Goal: Information Seeking & Learning: Learn about a topic

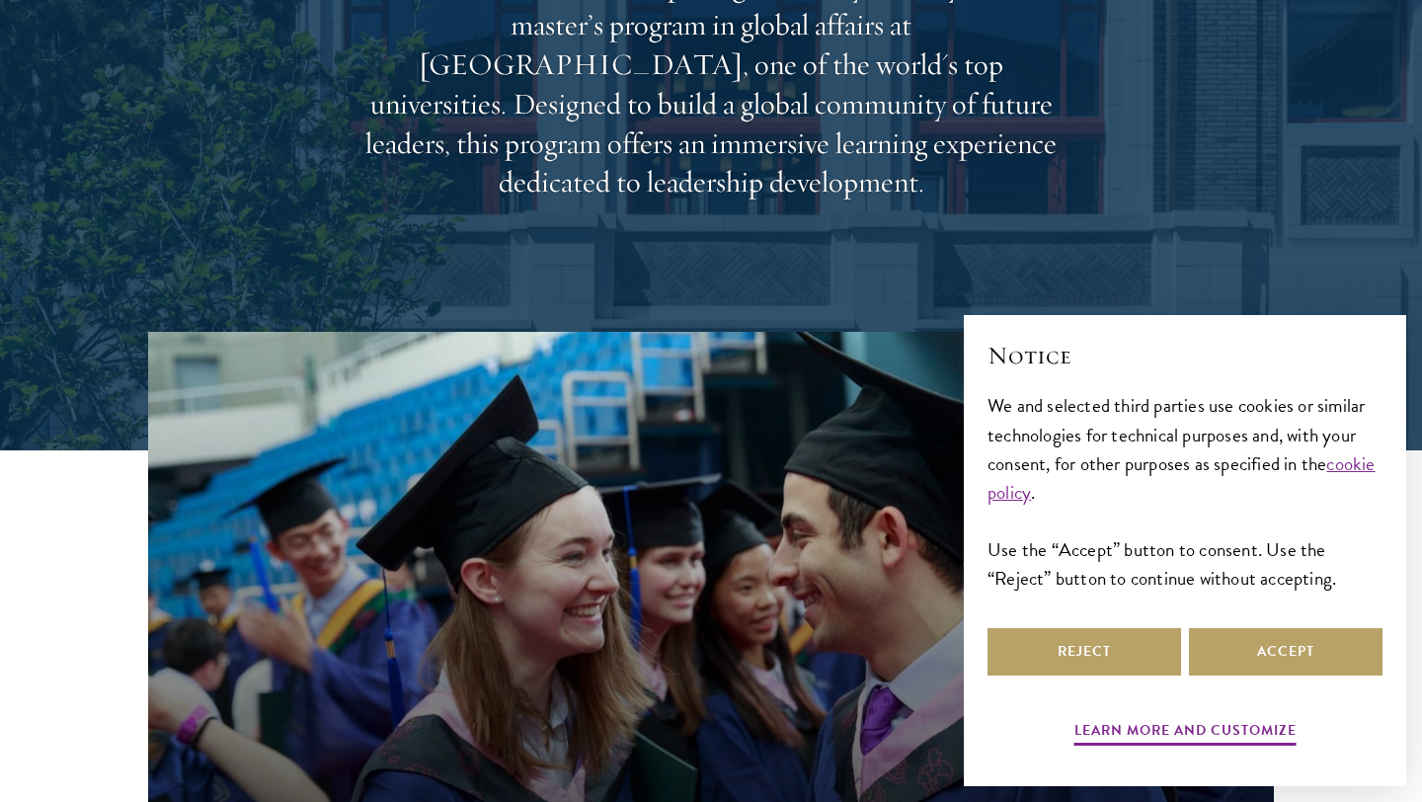
scroll to position [347, 0]
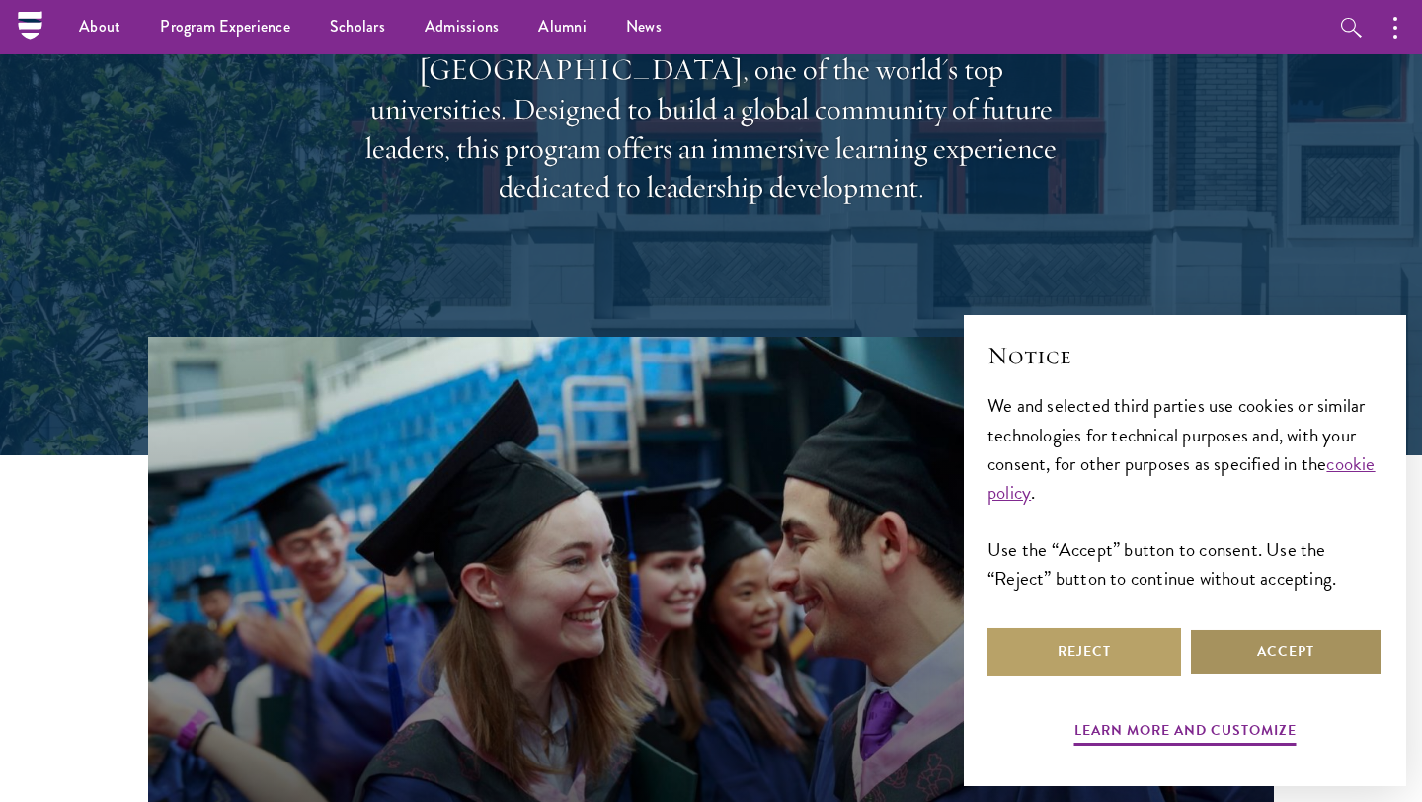
click at [1286, 658] on button "Accept" at bounding box center [1285, 651] width 193 height 47
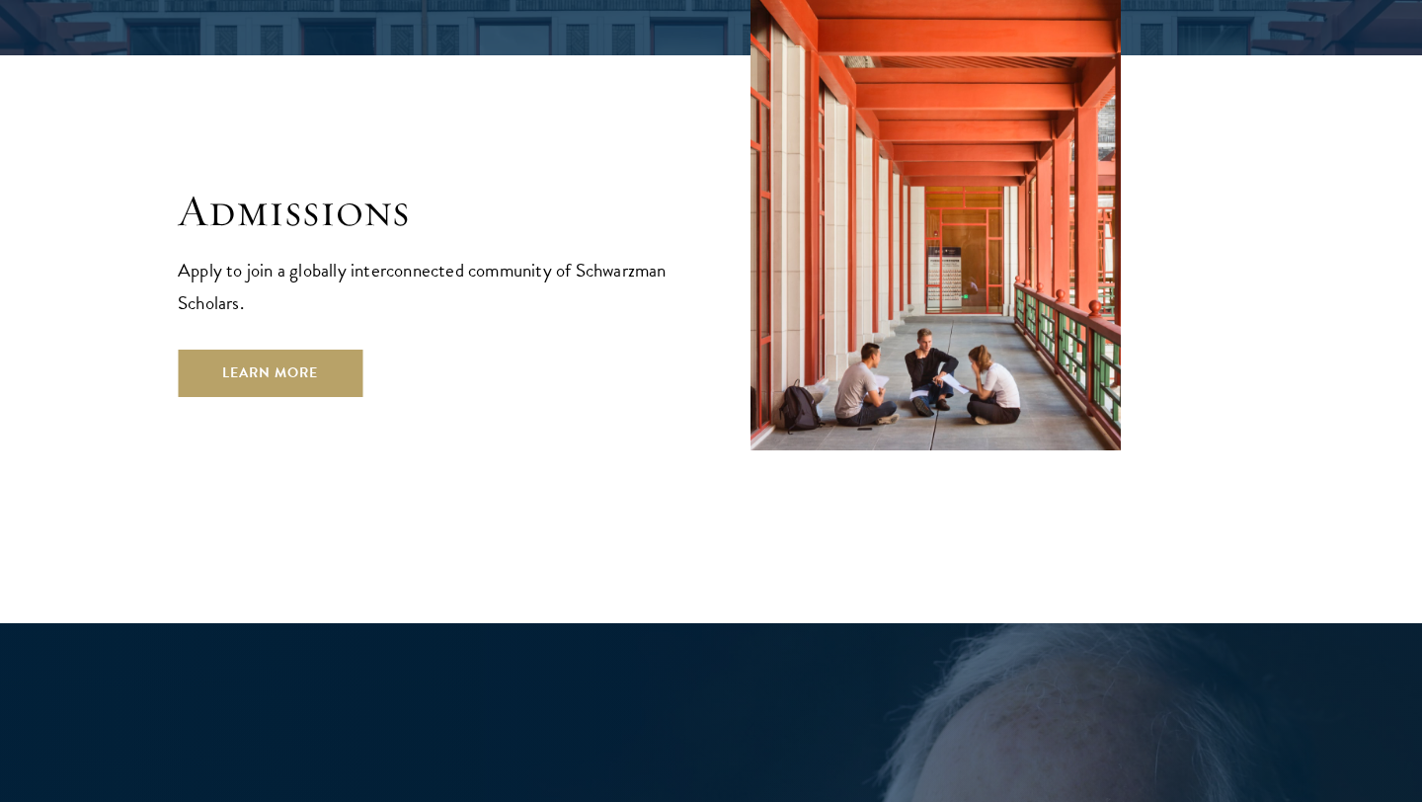
scroll to position [3315, 0]
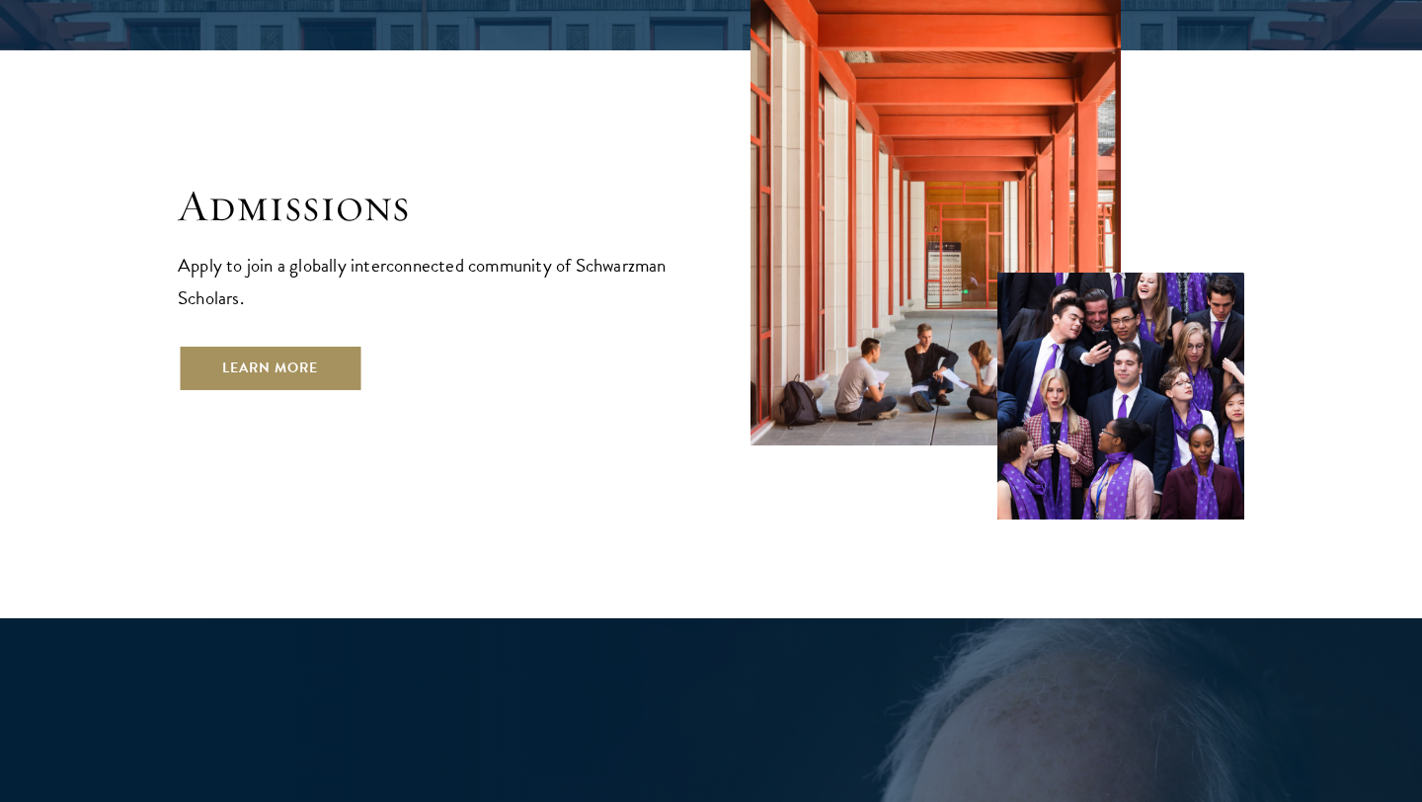
click at [294, 345] on link "Learn More" at bounding box center [270, 368] width 185 height 47
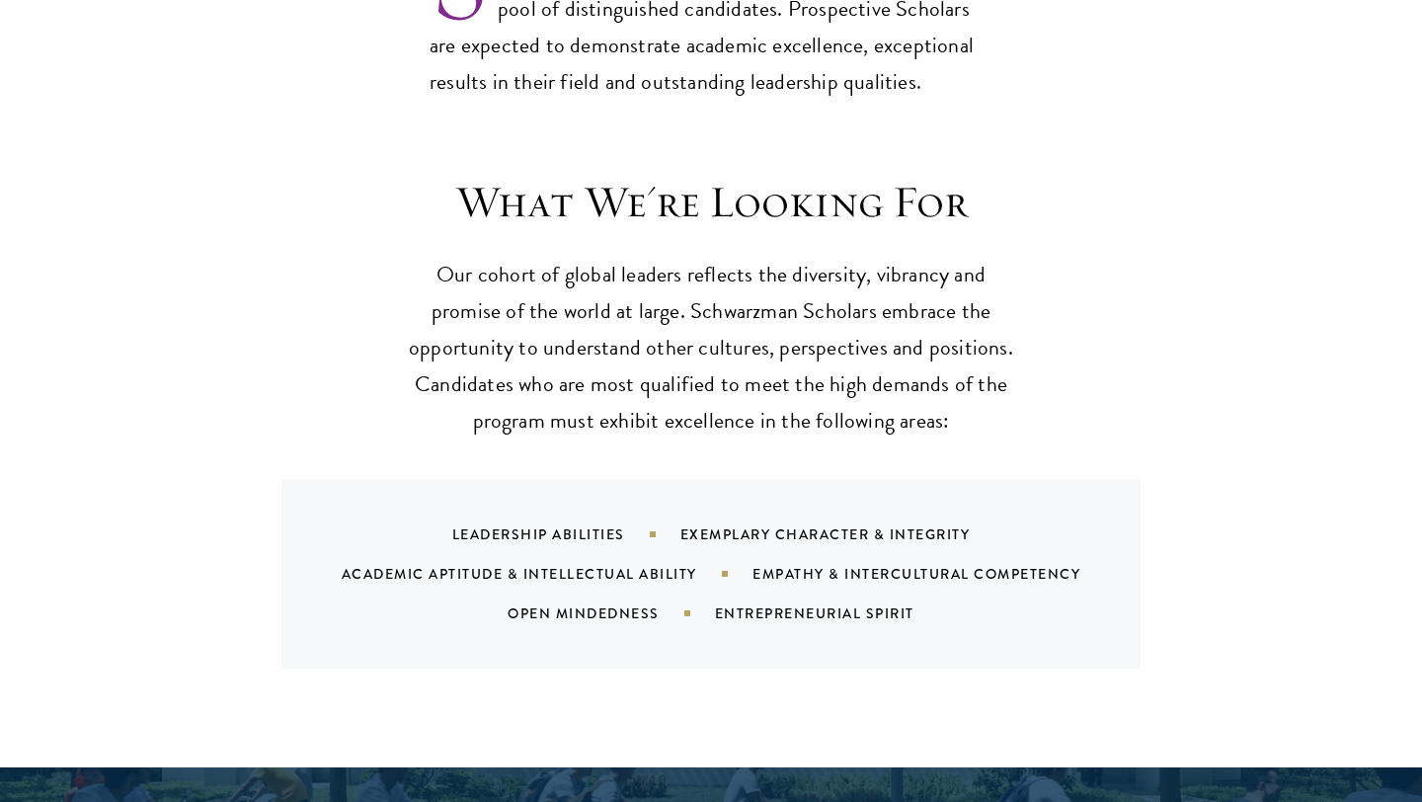
scroll to position [2798, 0]
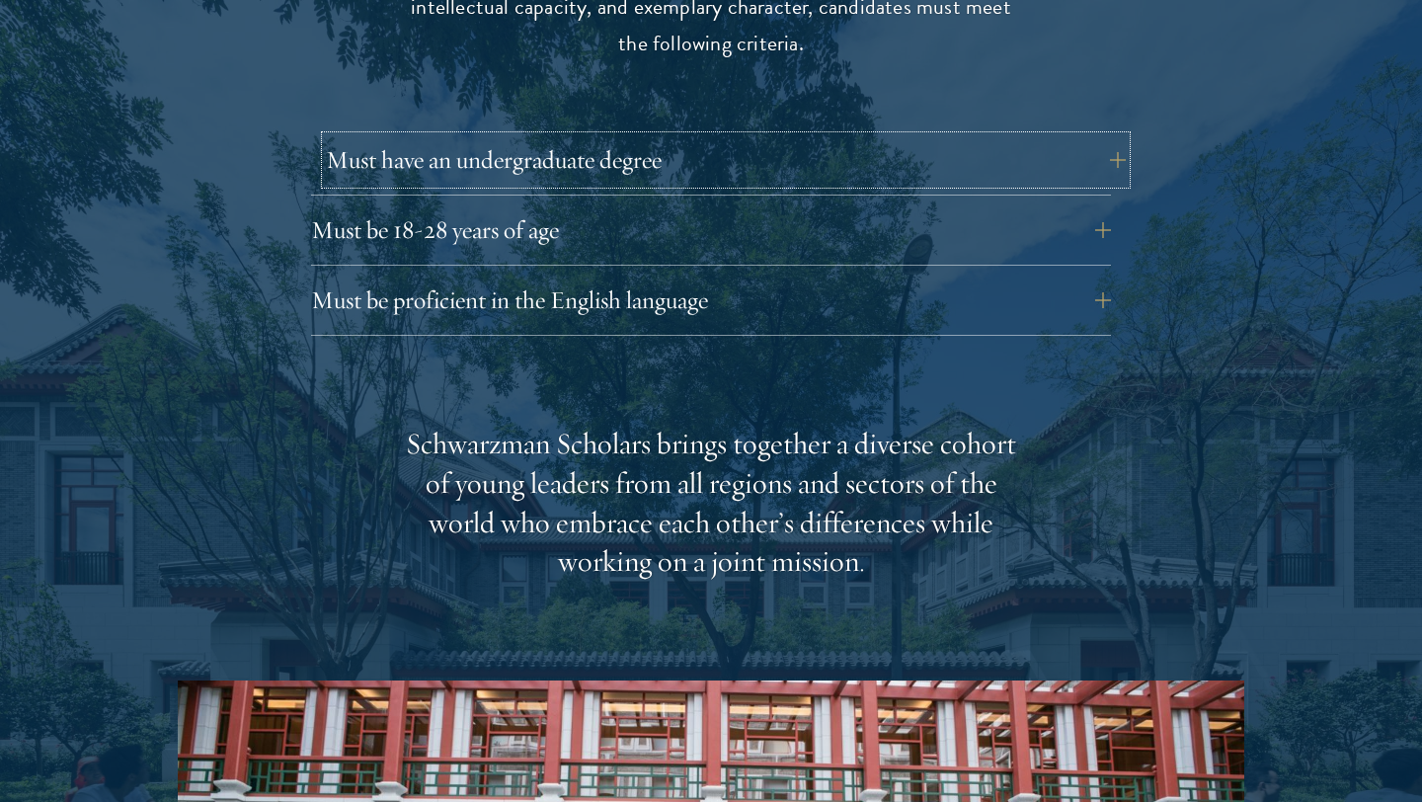
click at [555, 136] on button "Must have an undergraduate degree" at bounding box center [726, 159] width 800 height 47
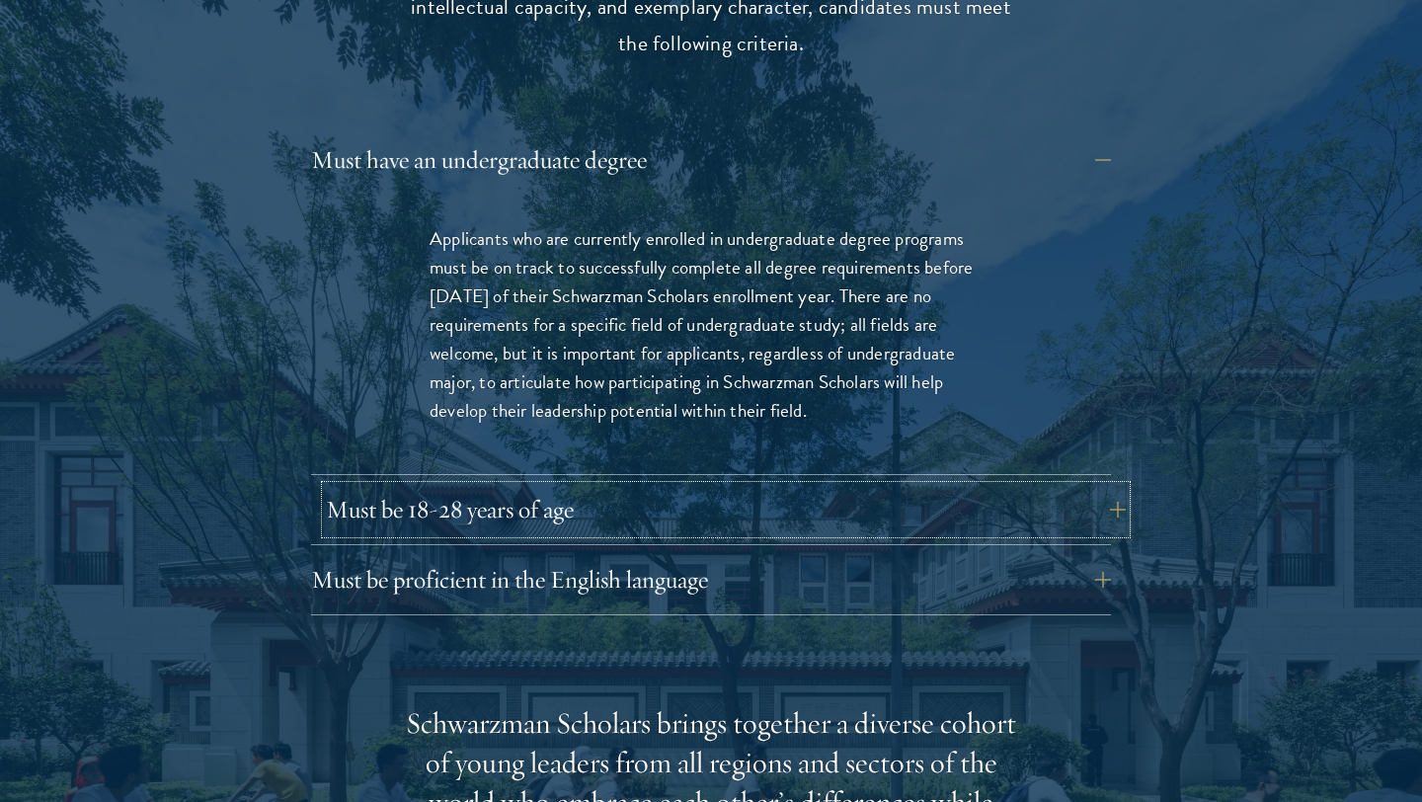
click at [479, 486] on button "Must be 18-28 years of age" at bounding box center [726, 509] width 800 height 47
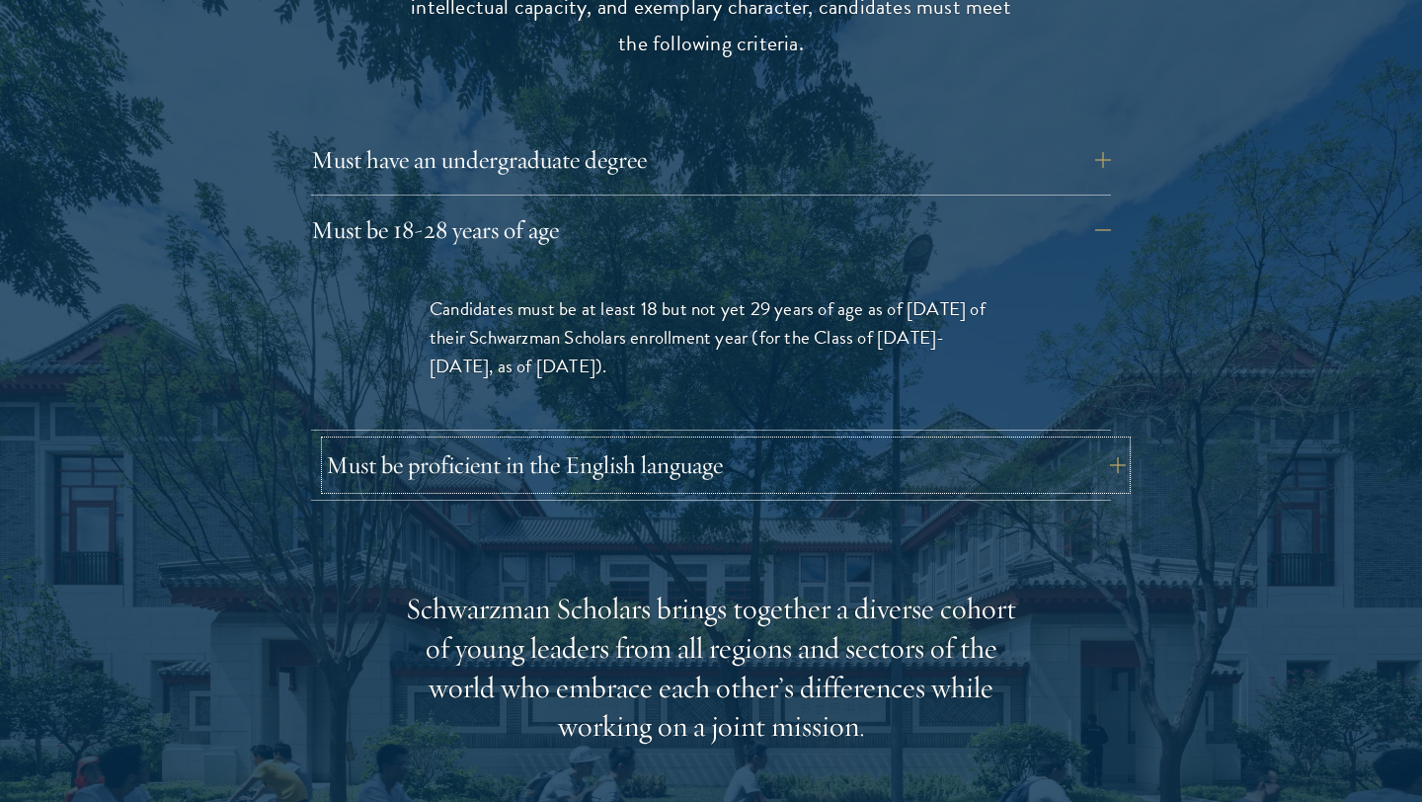
click at [492, 441] on button "Must be proficient in the English language" at bounding box center [726, 464] width 800 height 47
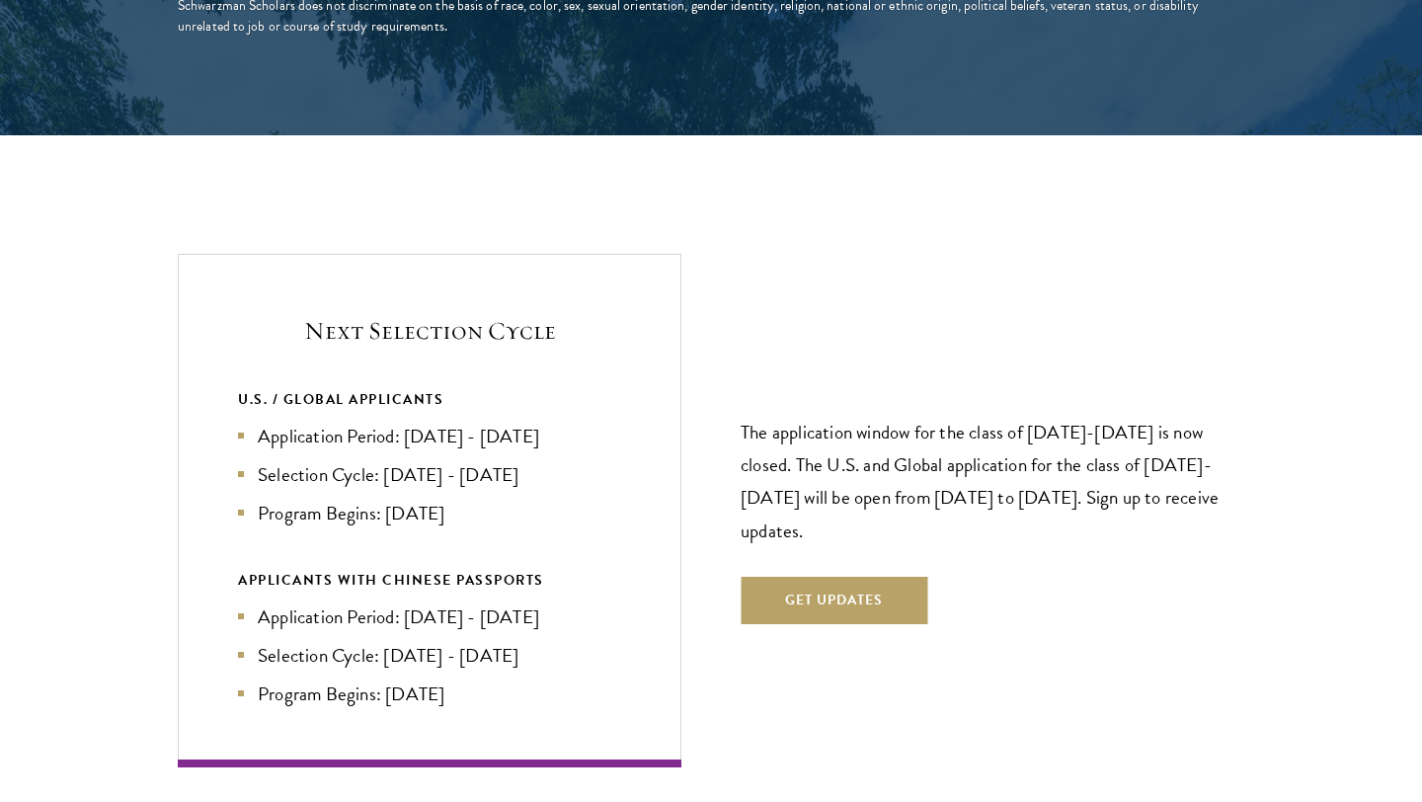
scroll to position [4561, 0]
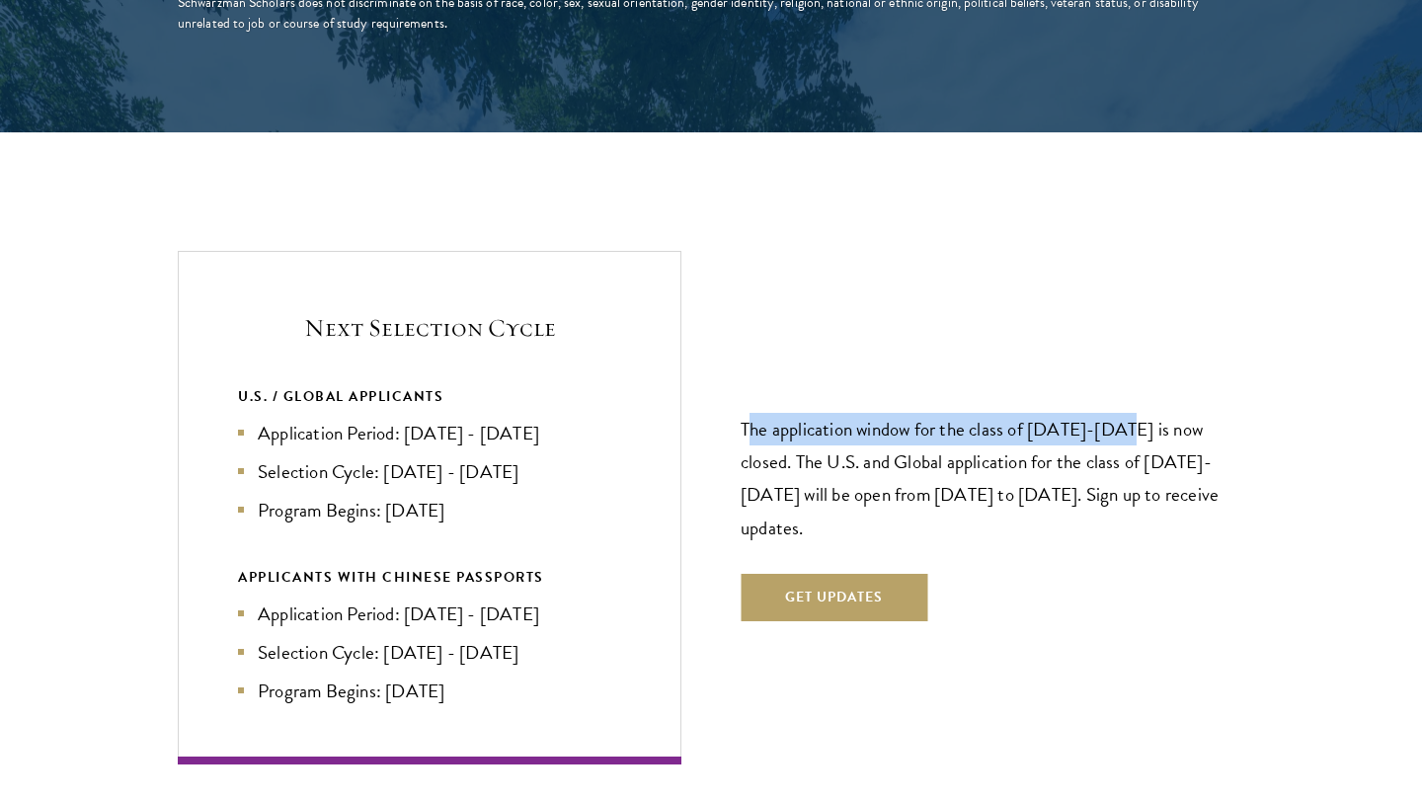
drag, startPoint x: 749, startPoint y: 394, endPoint x: 1132, endPoint y: 400, distance: 383.1
click at [1132, 413] on p "The application window for the class of [DATE]-[DATE] is now closed. The U.S. a…" at bounding box center [991, 478] width 503 height 130
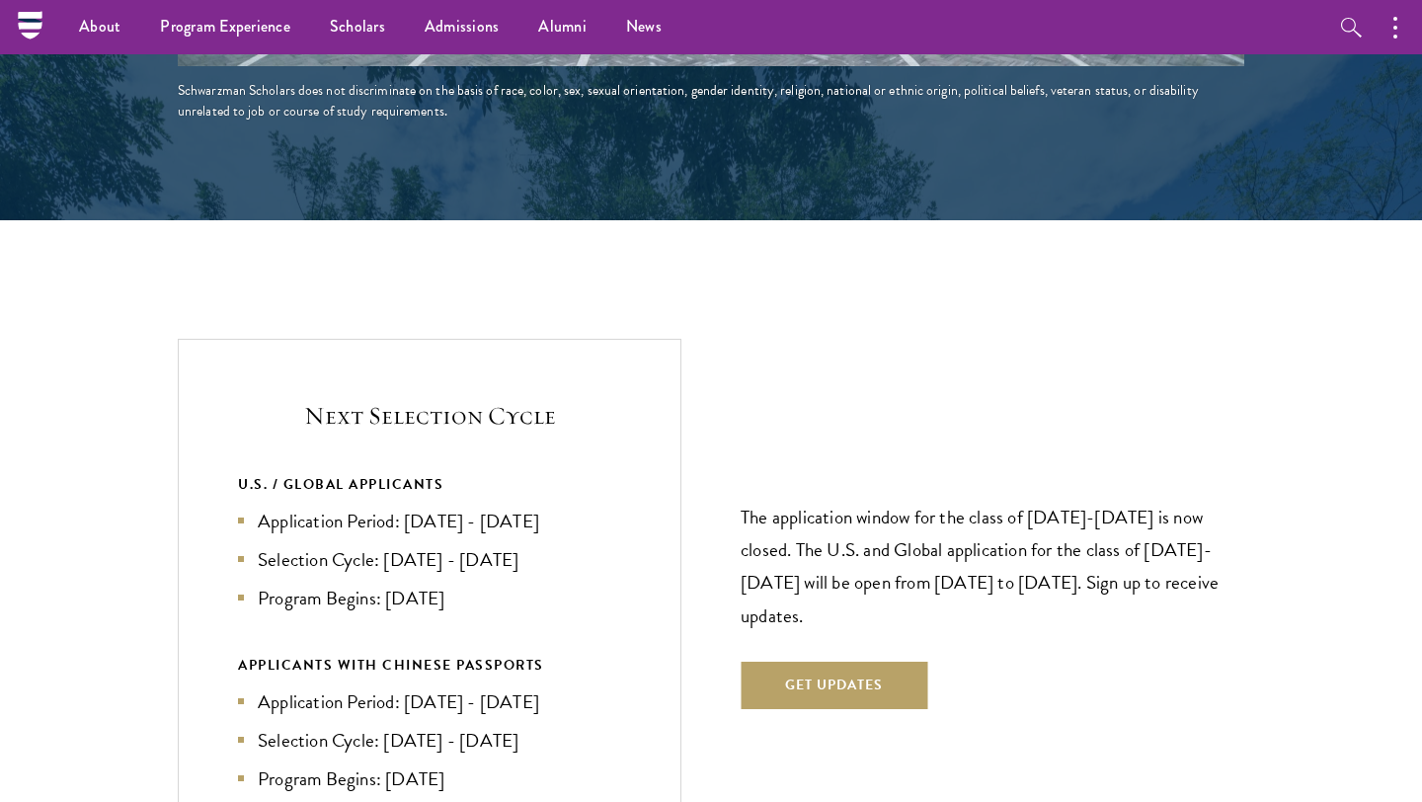
scroll to position [4461, 0]
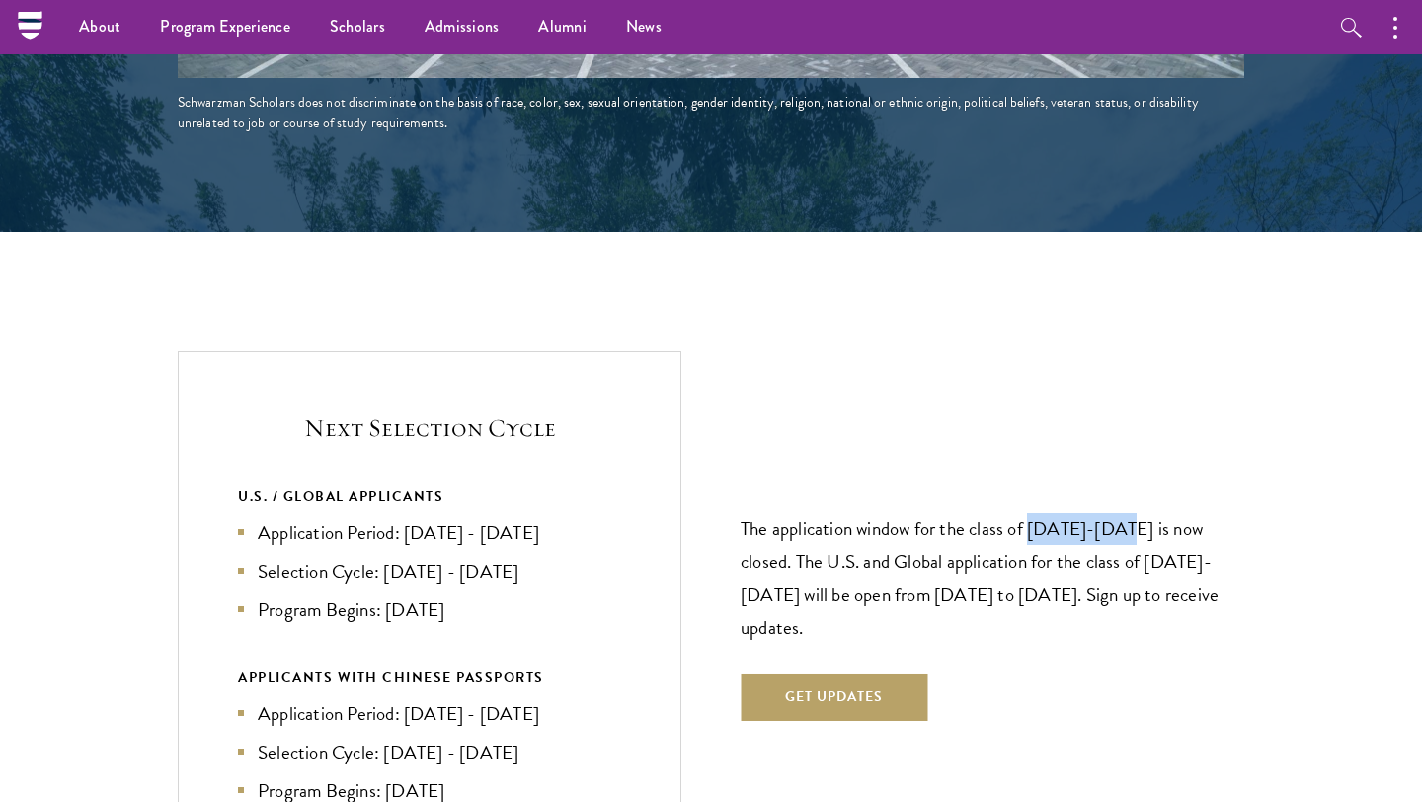
drag, startPoint x: 1034, startPoint y: 485, endPoint x: 1127, endPoint y: 489, distance: 93.9
click at [1127, 512] on p "The application window for the class of [DATE]-[DATE] is now closed. The U.S. a…" at bounding box center [991, 577] width 503 height 130
drag, startPoint x: 1083, startPoint y: 524, endPoint x: 1173, endPoint y: 526, distance: 89.9
click at [1173, 526] on p "The application window for the class of [DATE]-[DATE] is now closed. The U.S. a…" at bounding box center [991, 577] width 503 height 130
drag, startPoint x: 869, startPoint y: 547, endPoint x: 892, endPoint y: 547, distance: 23.7
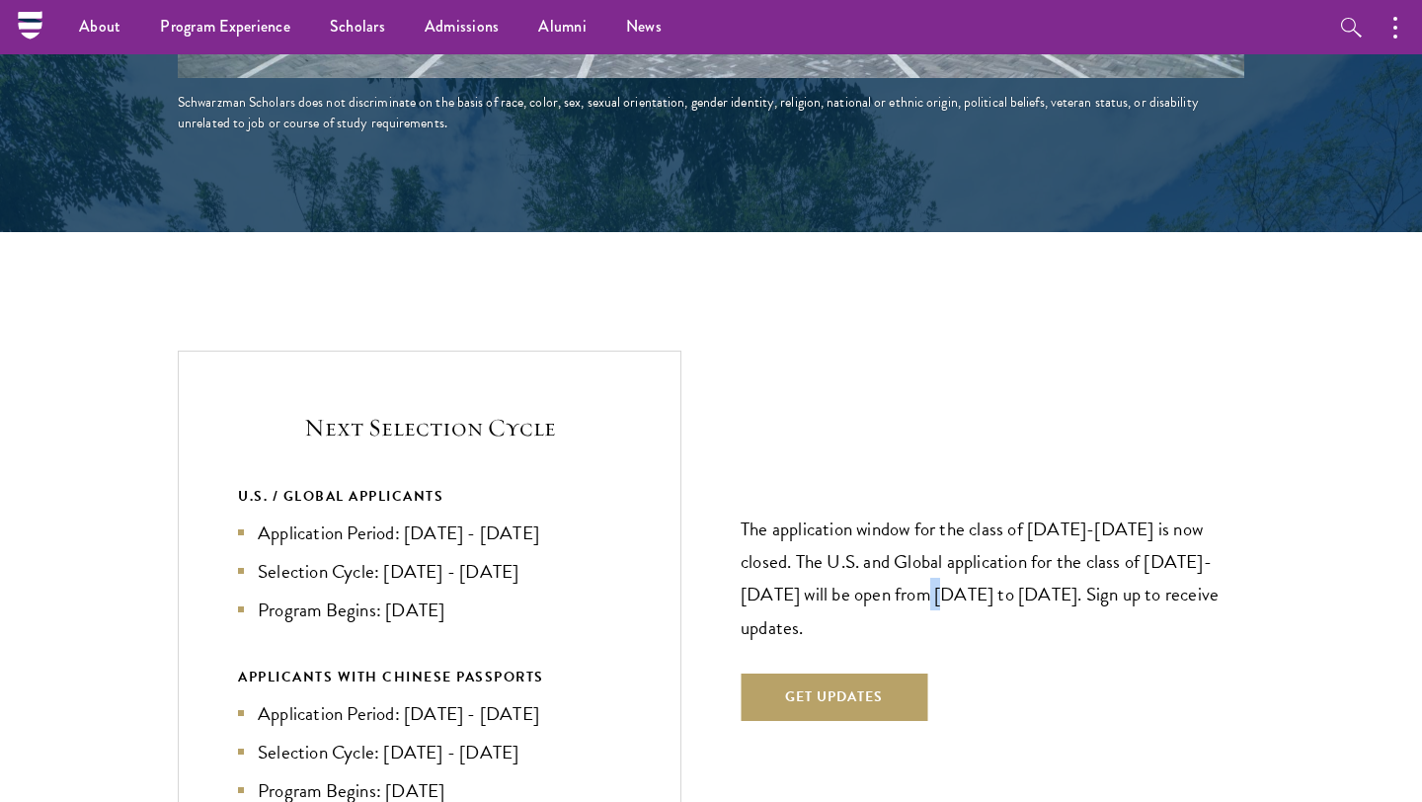
click at [892, 547] on p "The application window for the class of [DATE]-[DATE] is now closed. The U.S. a…" at bounding box center [991, 577] width 503 height 130
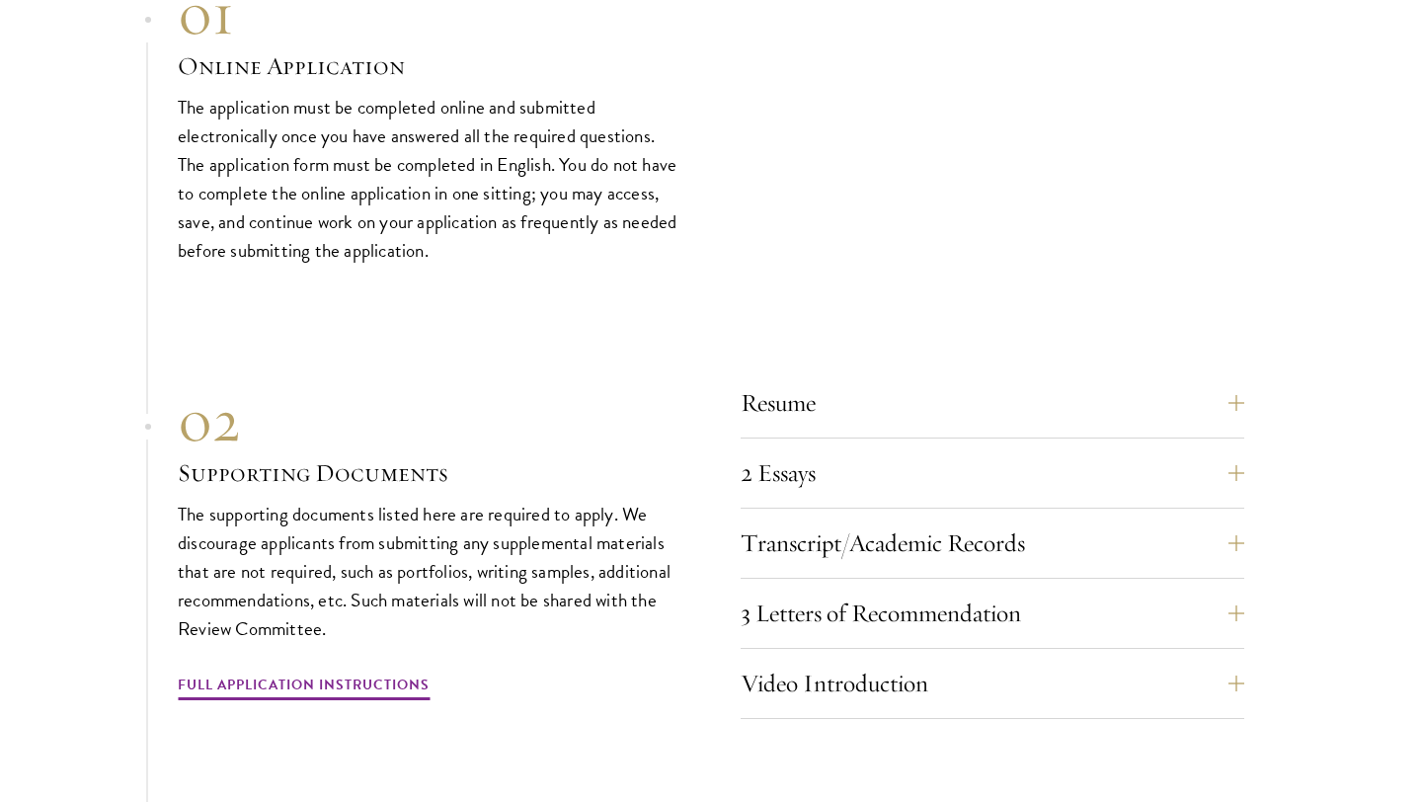
scroll to position [6539, 0]
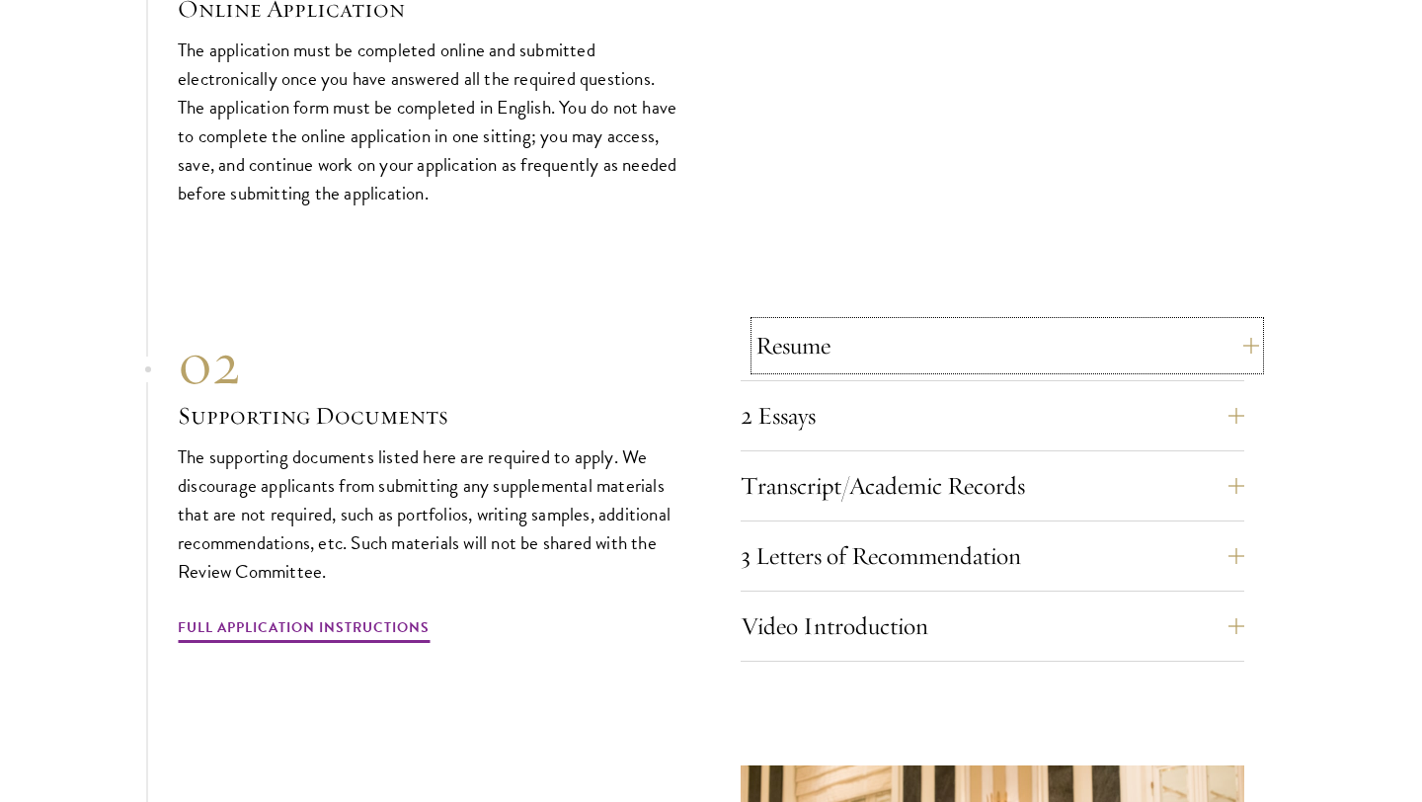
click at [877, 328] on button "Resume" at bounding box center [1006, 345] width 503 height 47
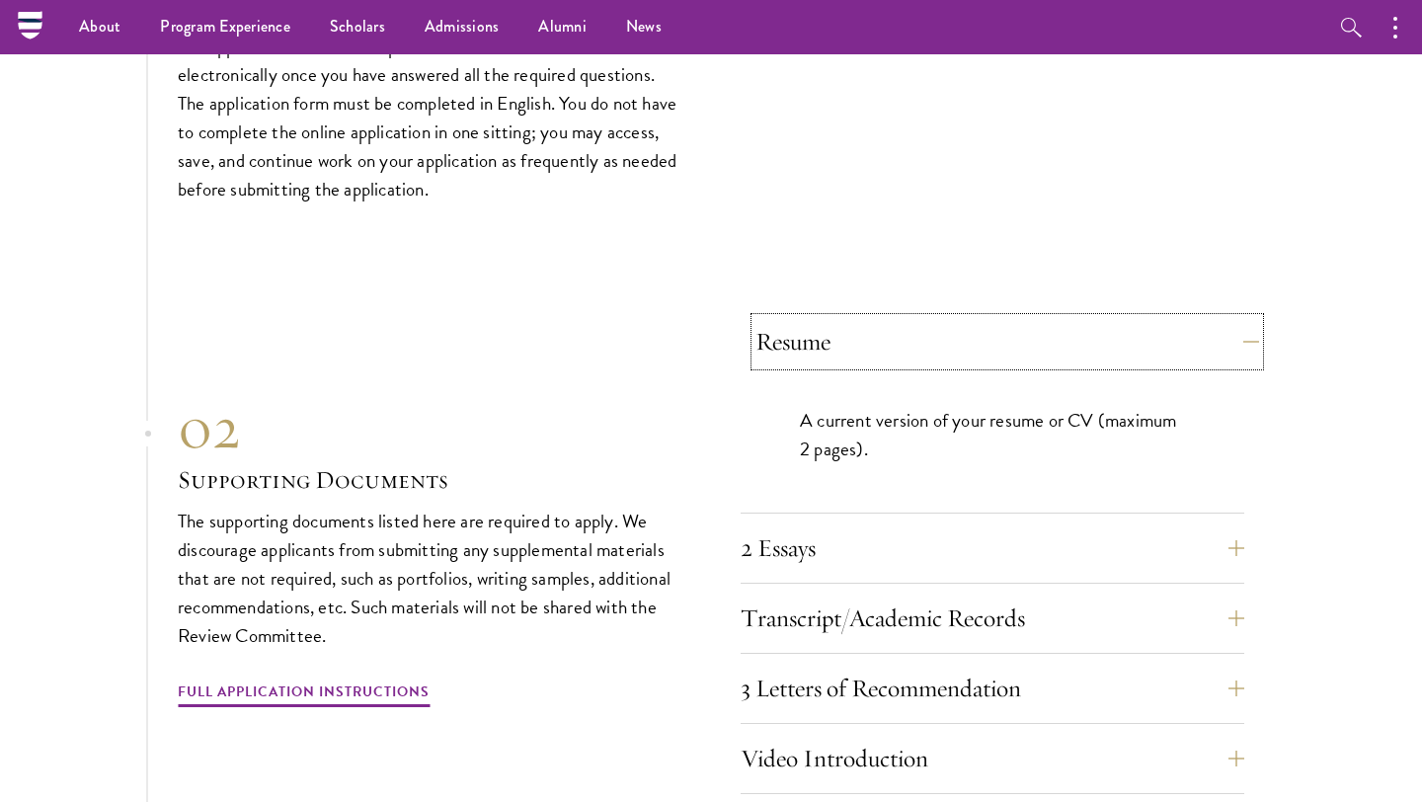
scroll to position [6011, 0]
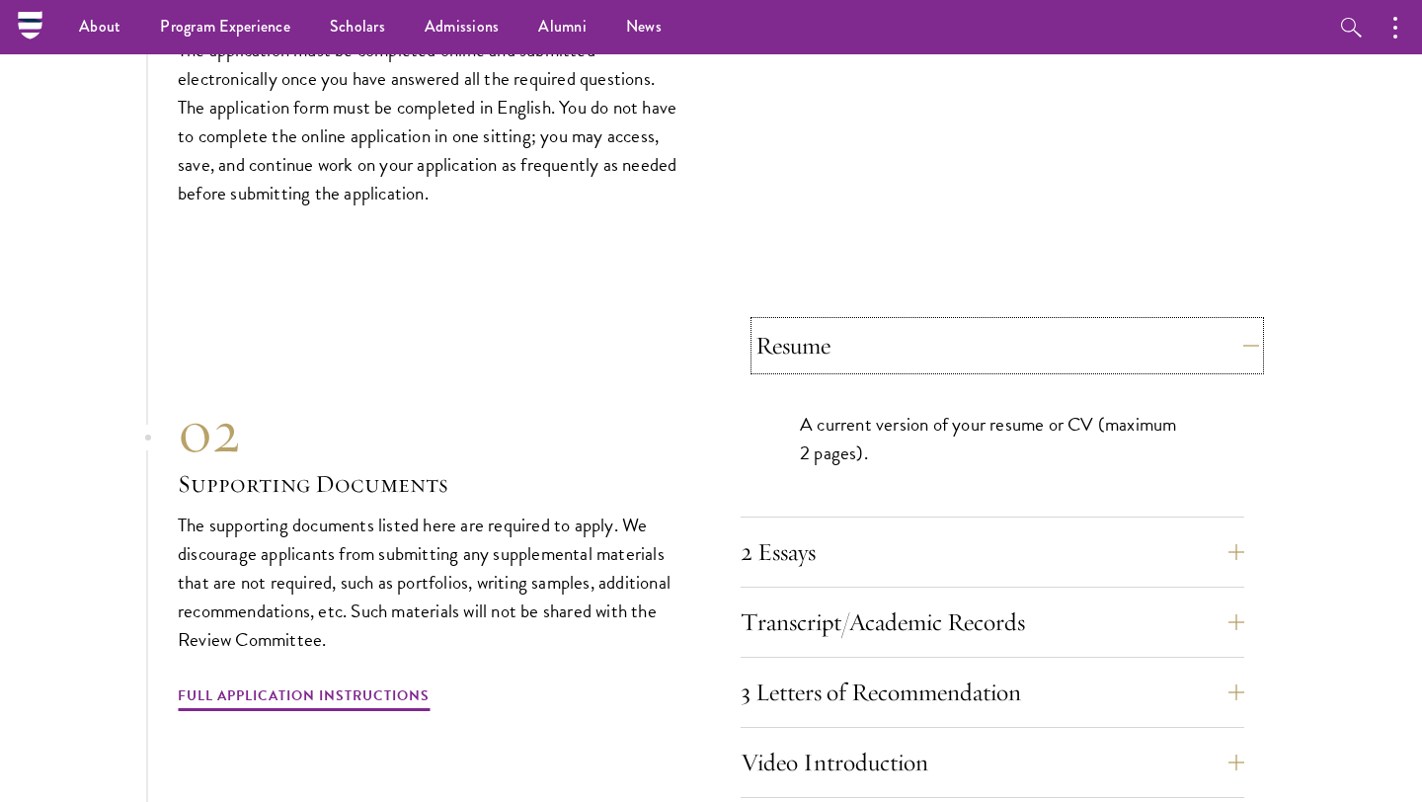
click at [877, 328] on button "Resume" at bounding box center [1006, 345] width 503 height 47
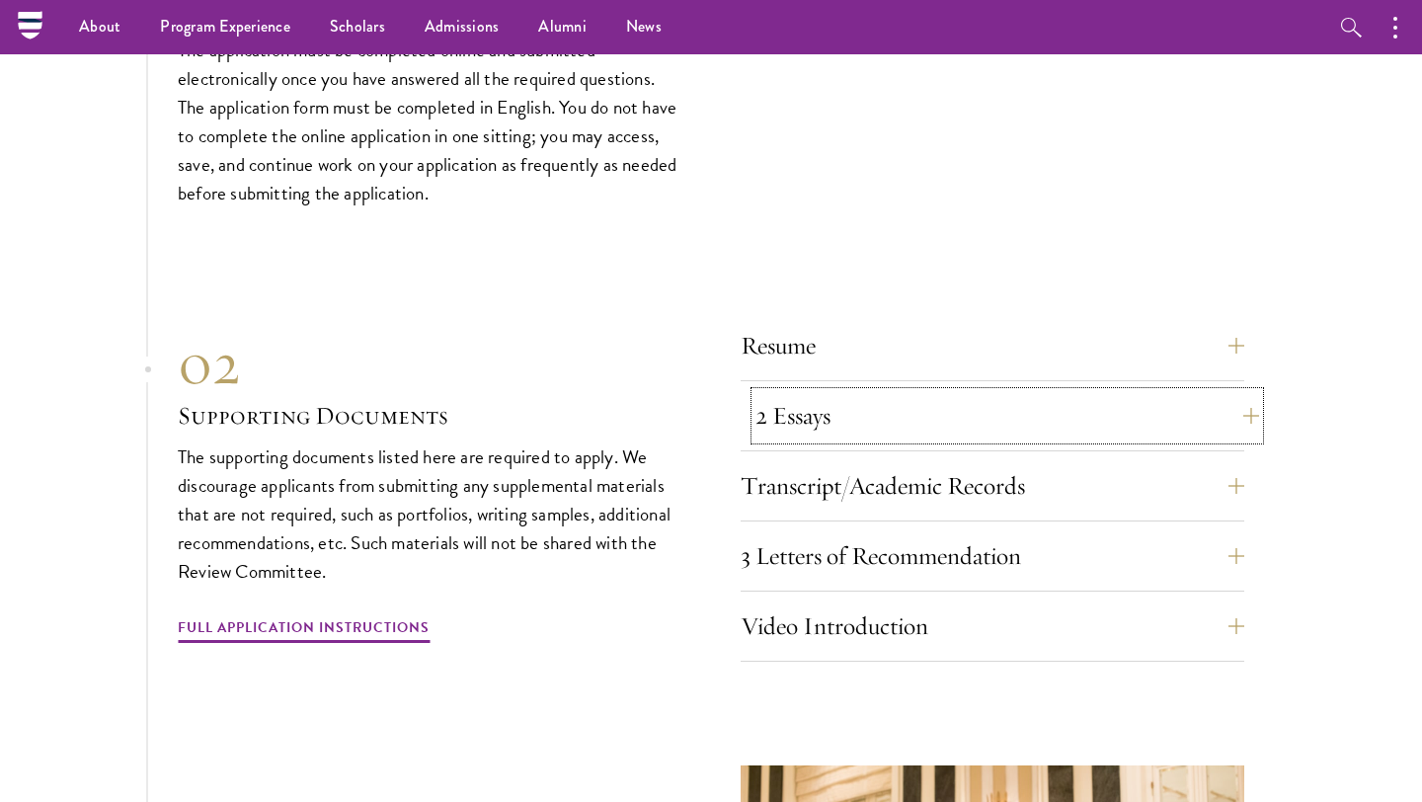
click at [827, 392] on button "2 Essays" at bounding box center [1006, 415] width 503 height 47
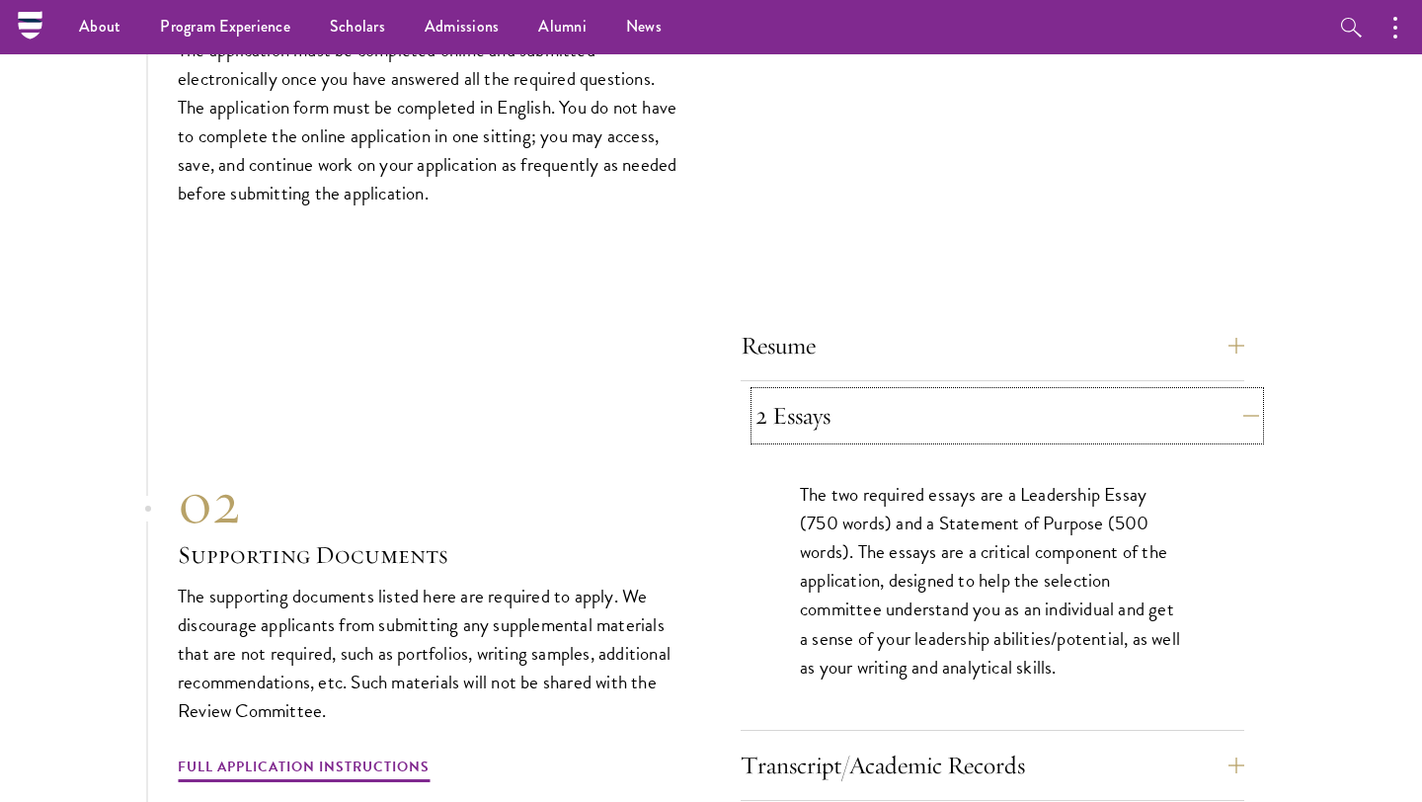
click at [827, 392] on button "2 Essays" at bounding box center [1006, 415] width 503 height 47
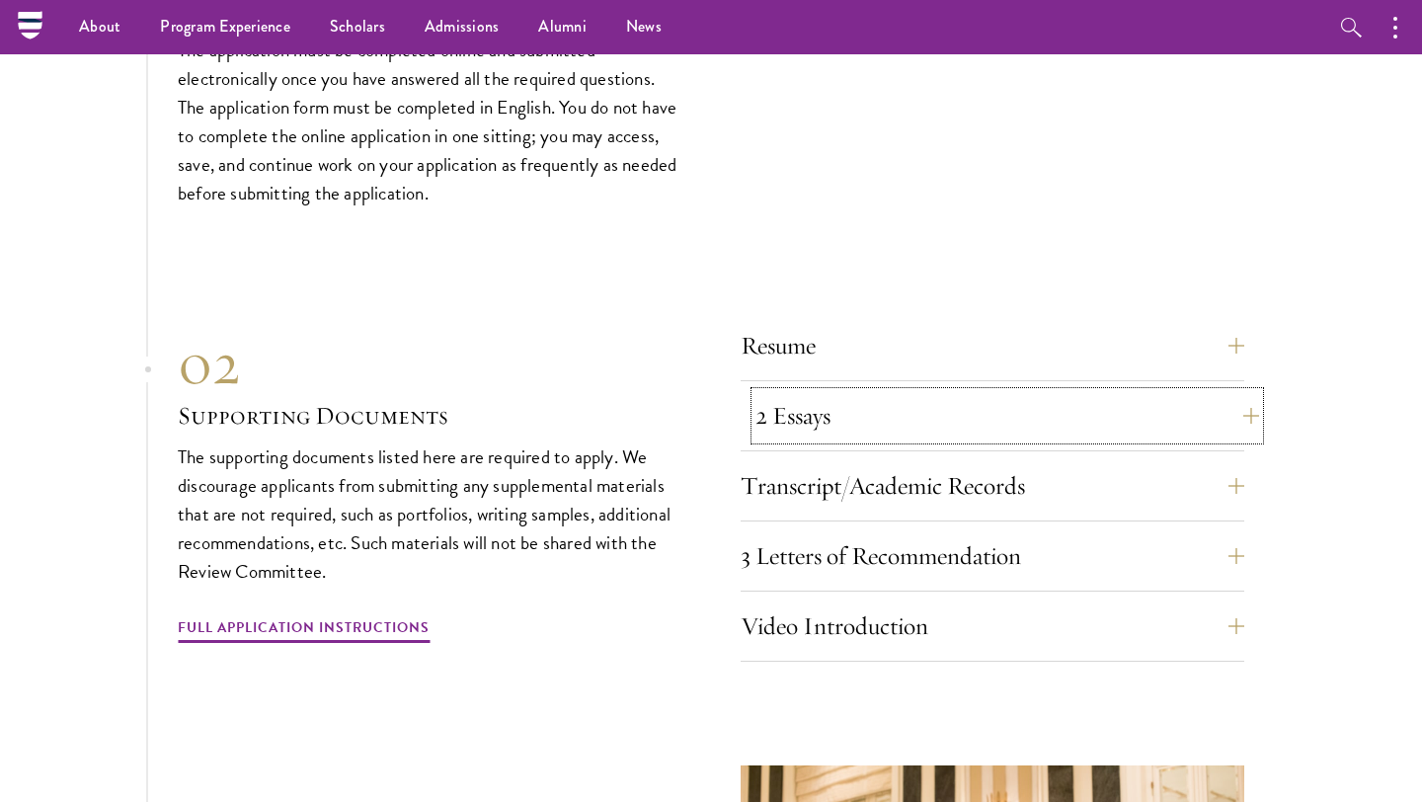
click at [826, 392] on button "2 Essays" at bounding box center [1006, 415] width 503 height 47
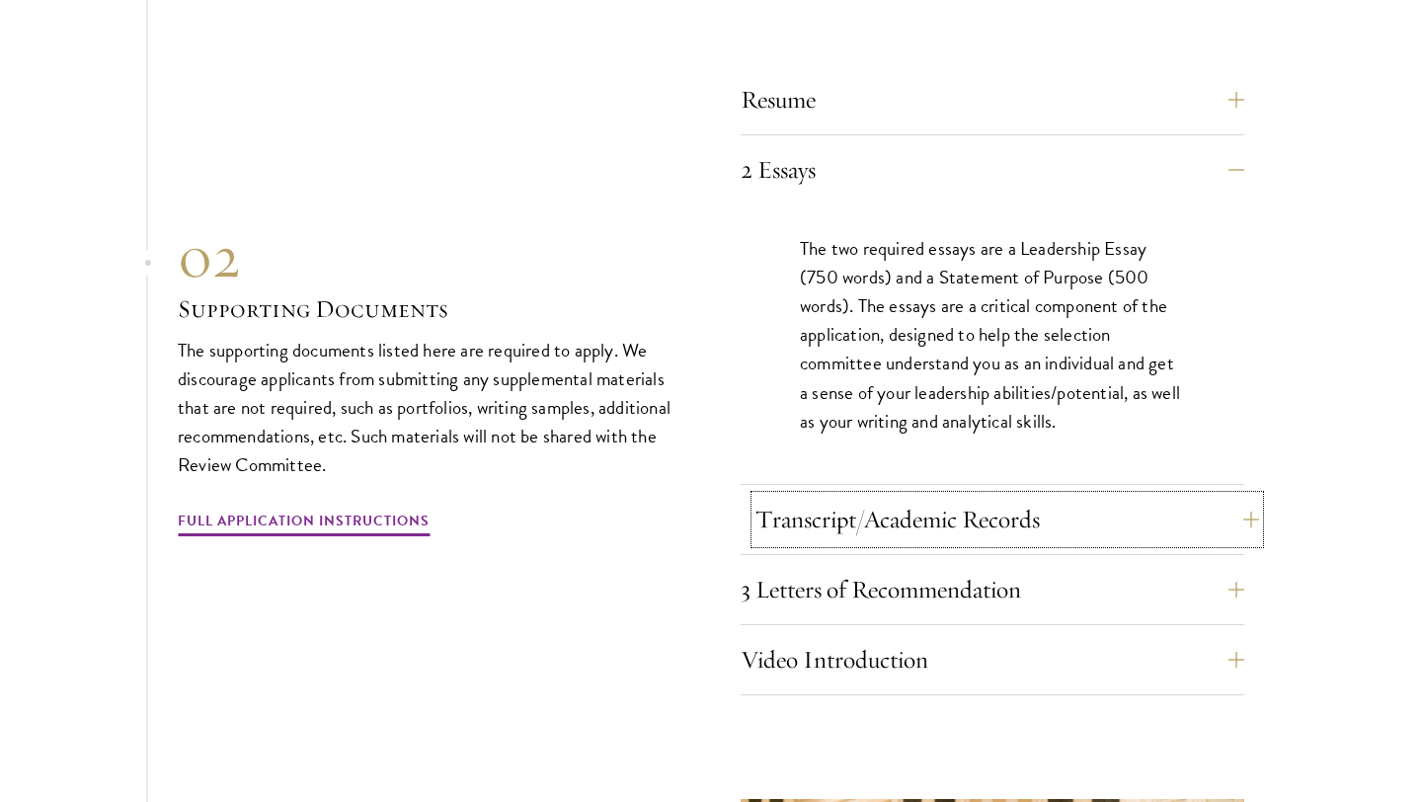
click at [809, 496] on button "Transcript/Academic Records" at bounding box center [1006, 519] width 503 height 47
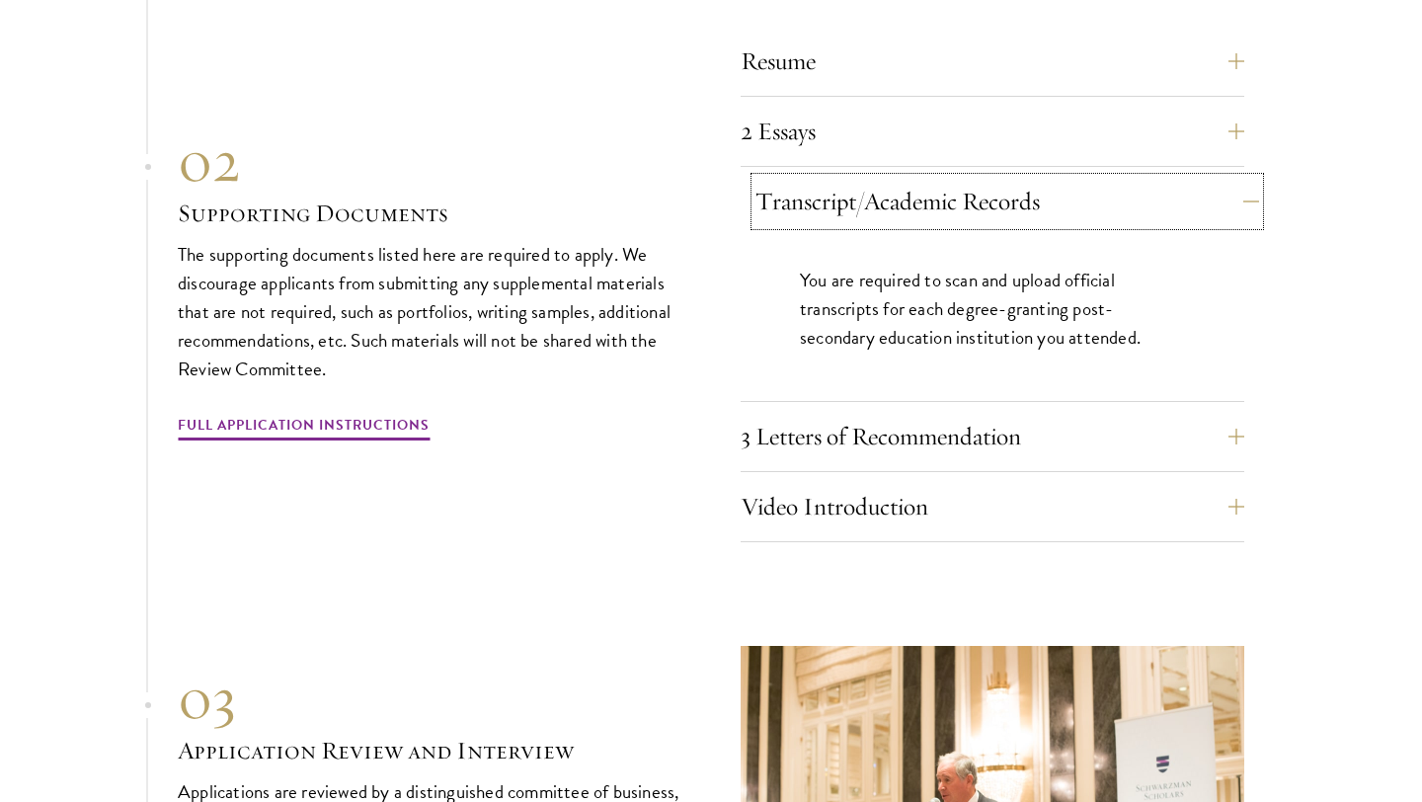
scroll to position [6298, 0]
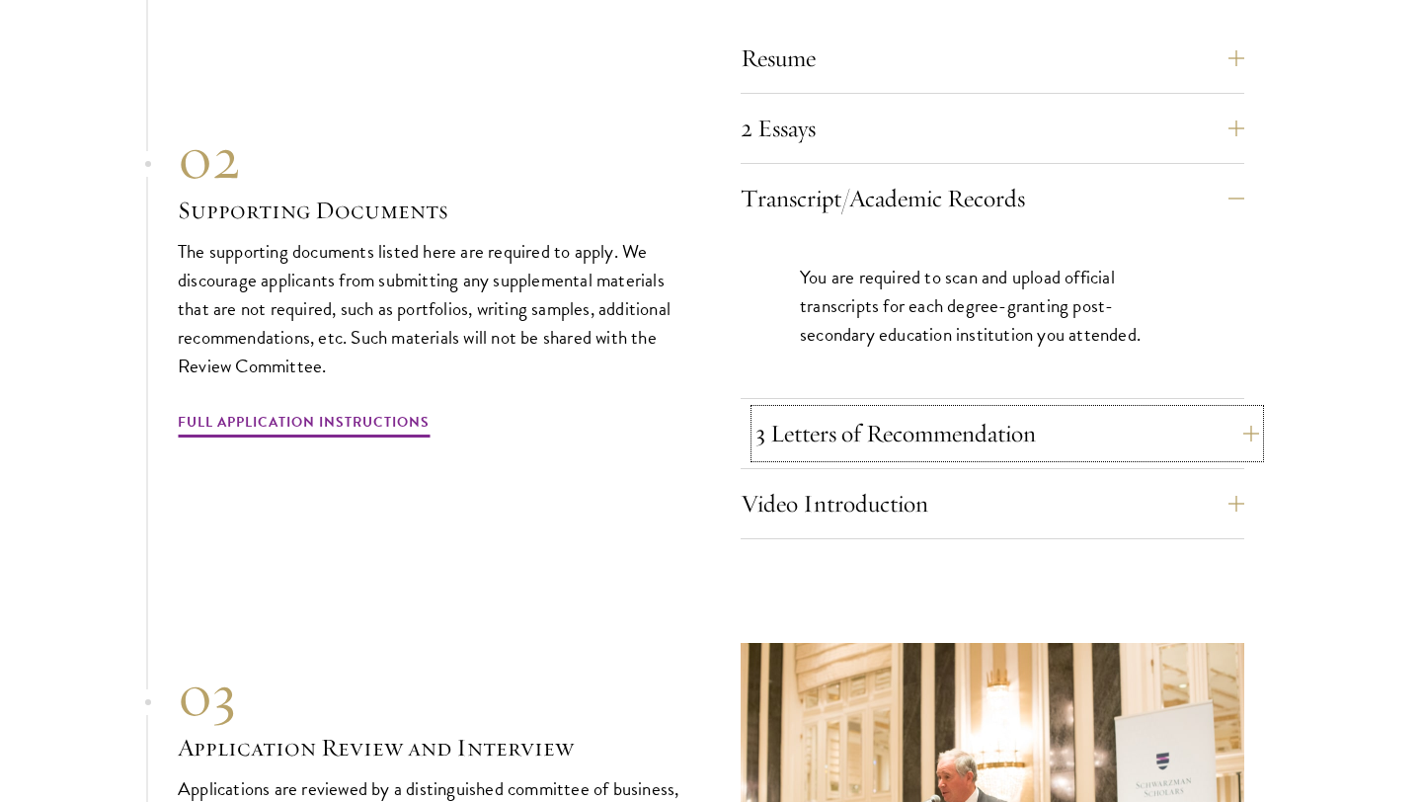
click at [817, 410] on button "3 Letters of Recommendation" at bounding box center [1006, 433] width 503 height 47
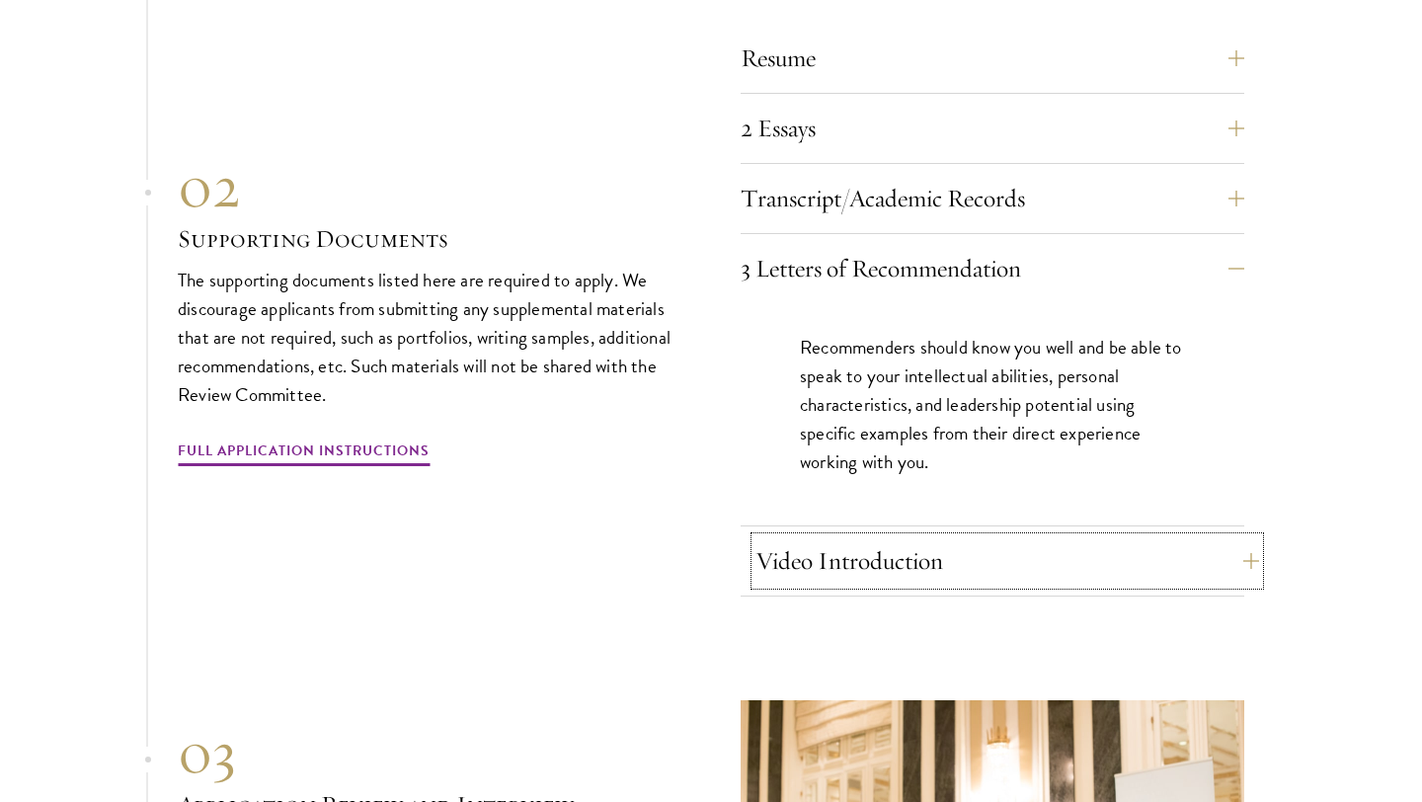
click at [825, 537] on button "Video Introduction" at bounding box center [1006, 560] width 503 height 47
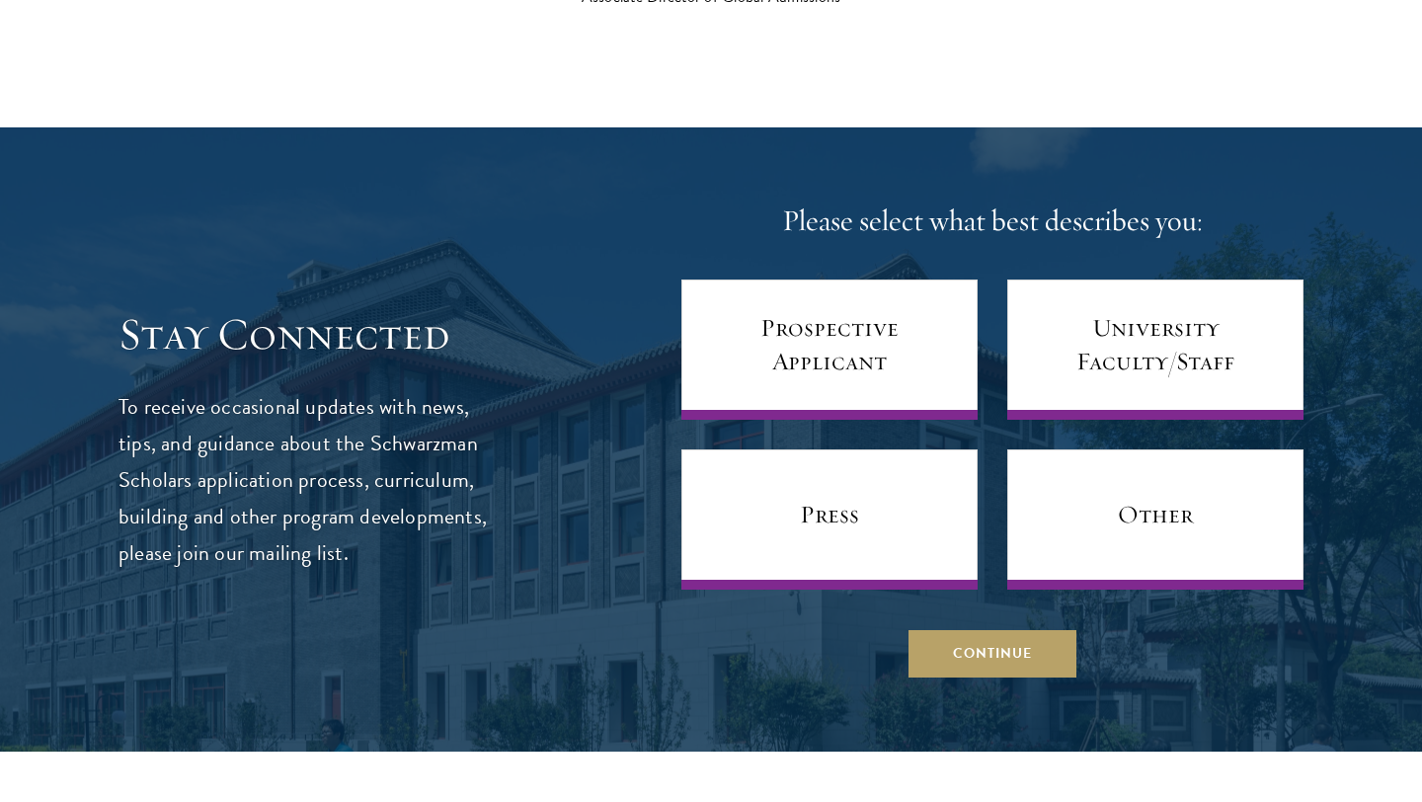
scroll to position [7937, 0]
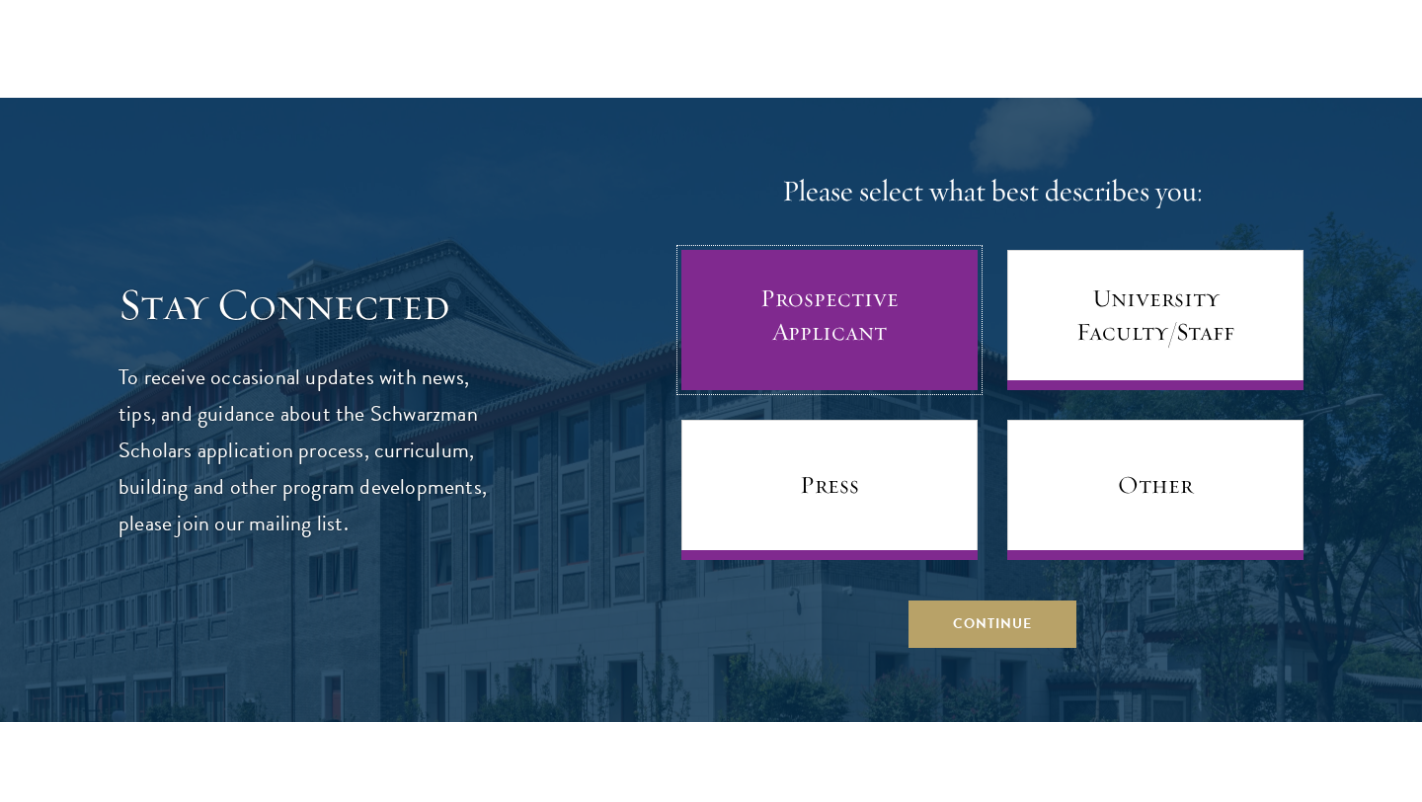
click at [855, 267] on link "Prospective Applicant" at bounding box center [829, 320] width 296 height 140
click at [792, 274] on link "Prospective Applicant" at bounding box center [829, 320] width 296 height 140
click at [848, 304] on link "Prospective Applicant" at bounding box center [829, 320] width 296 height 140
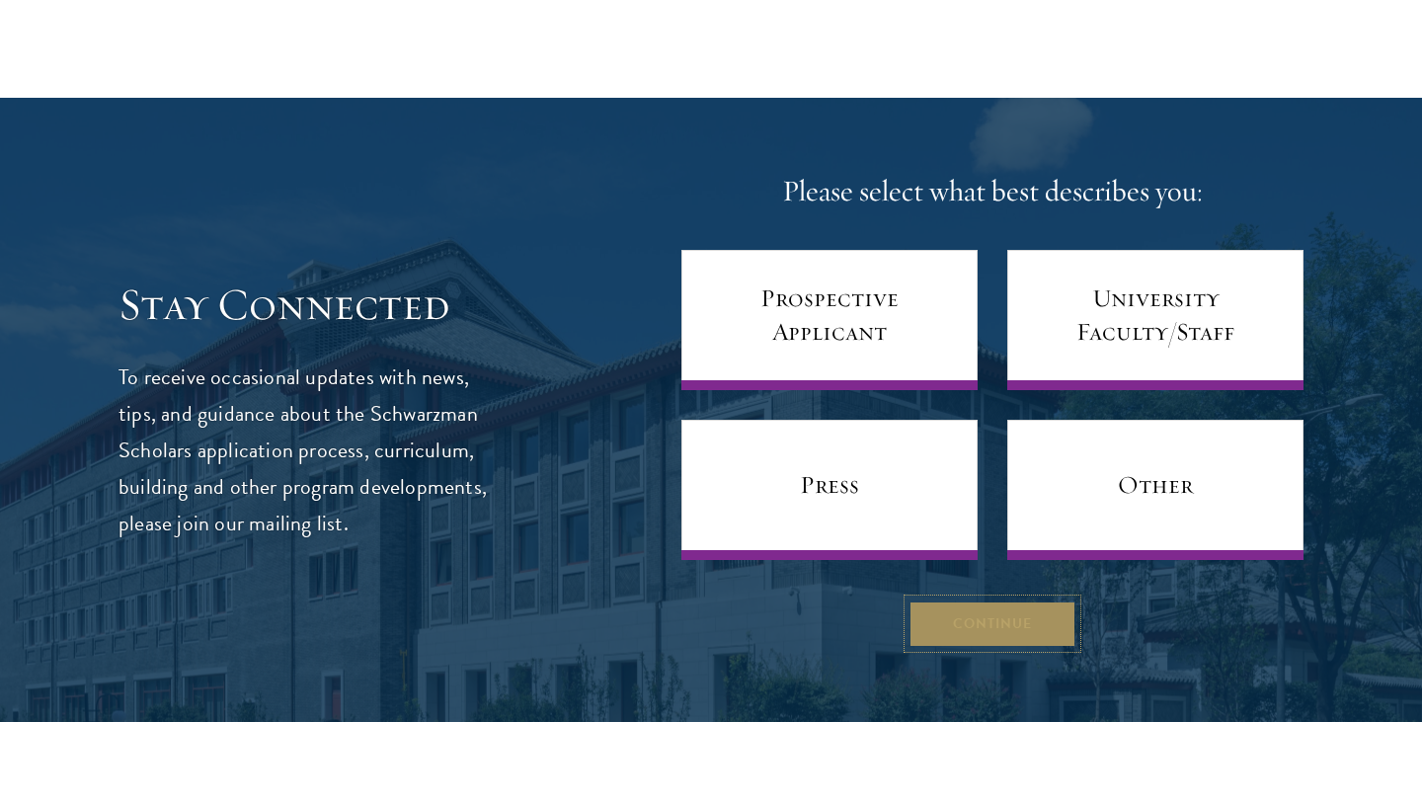
click at [976, 599] on button "Continue" at bounding box center [992, 622] width 168 height 47
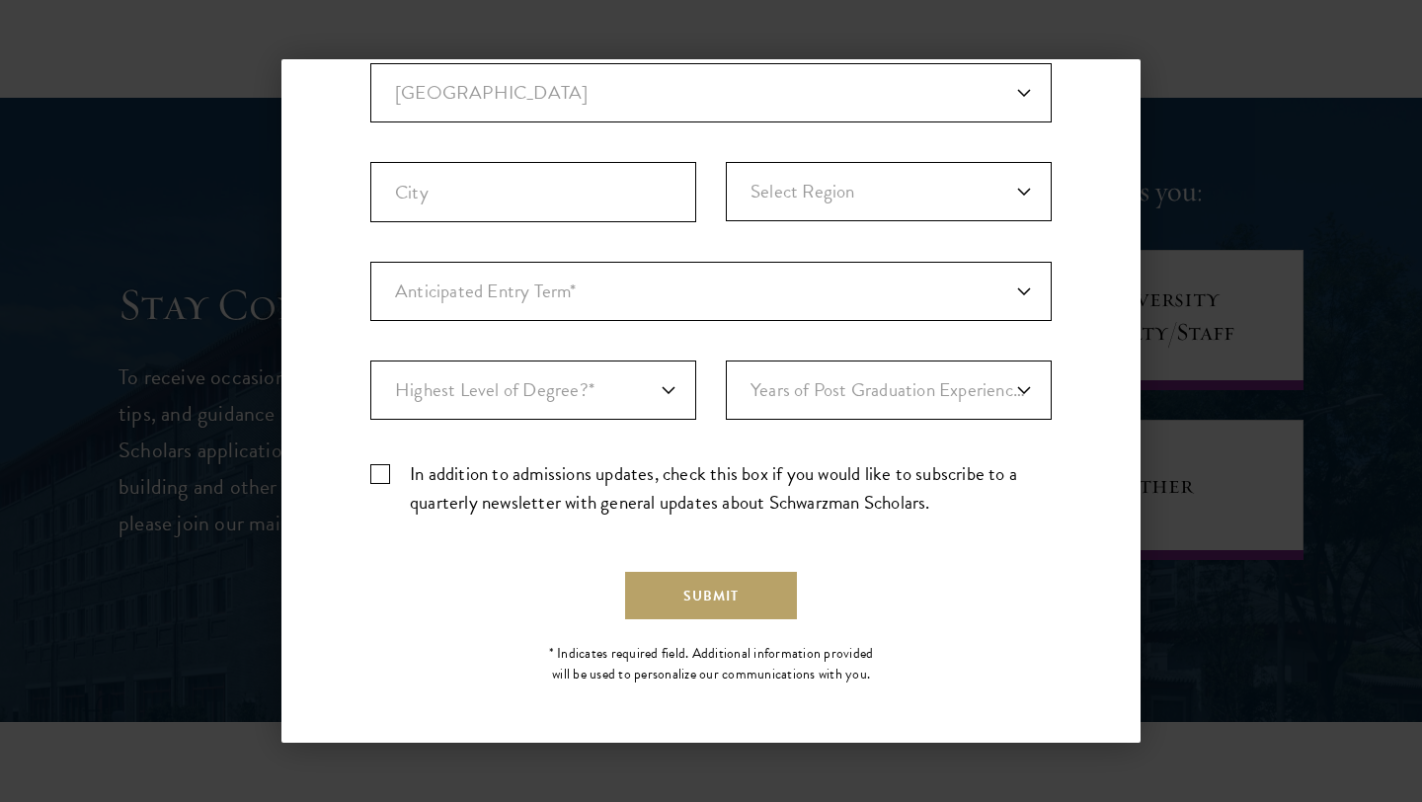
scroll to position [0, 0]
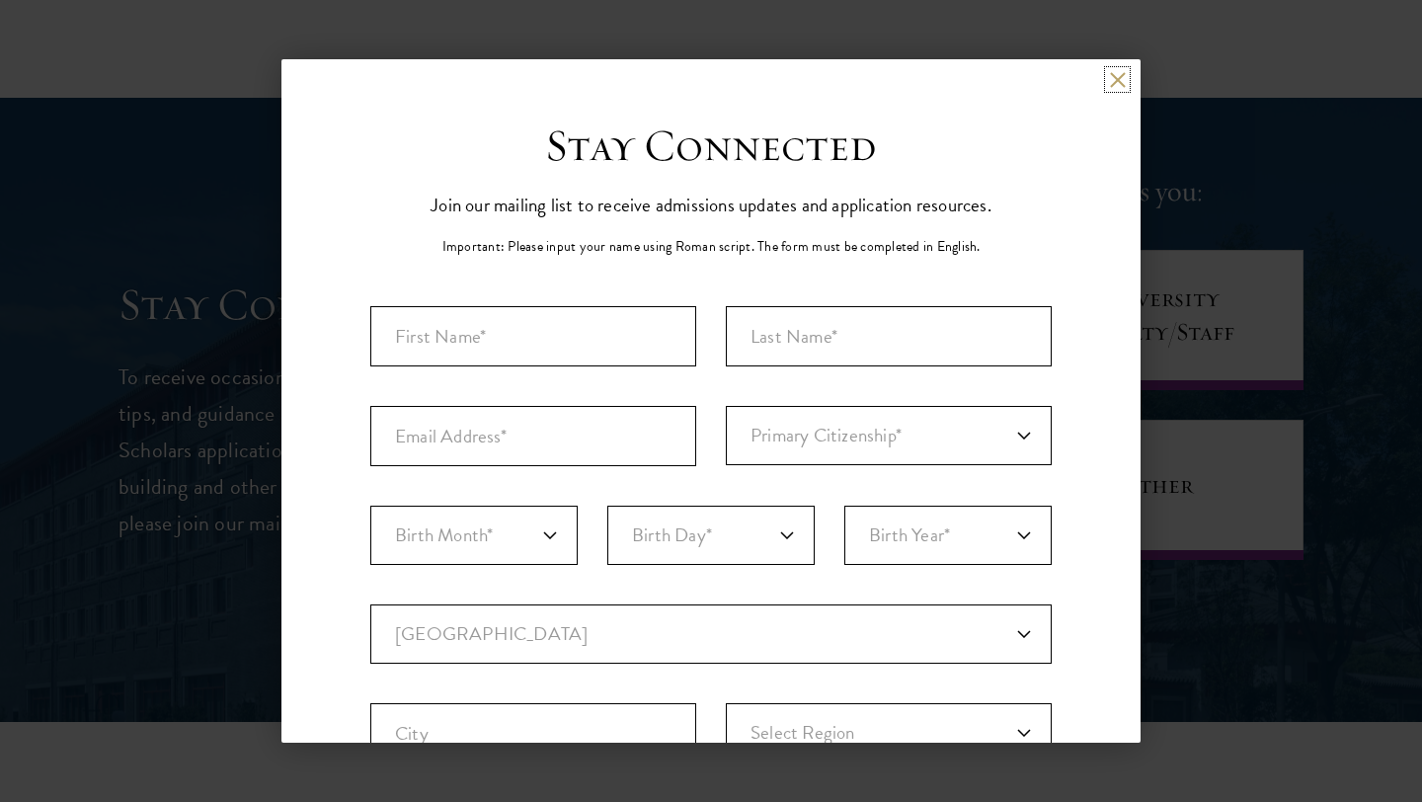
click at [1113, 85] on button at bounding box center [1117, 79] width 17 height 17
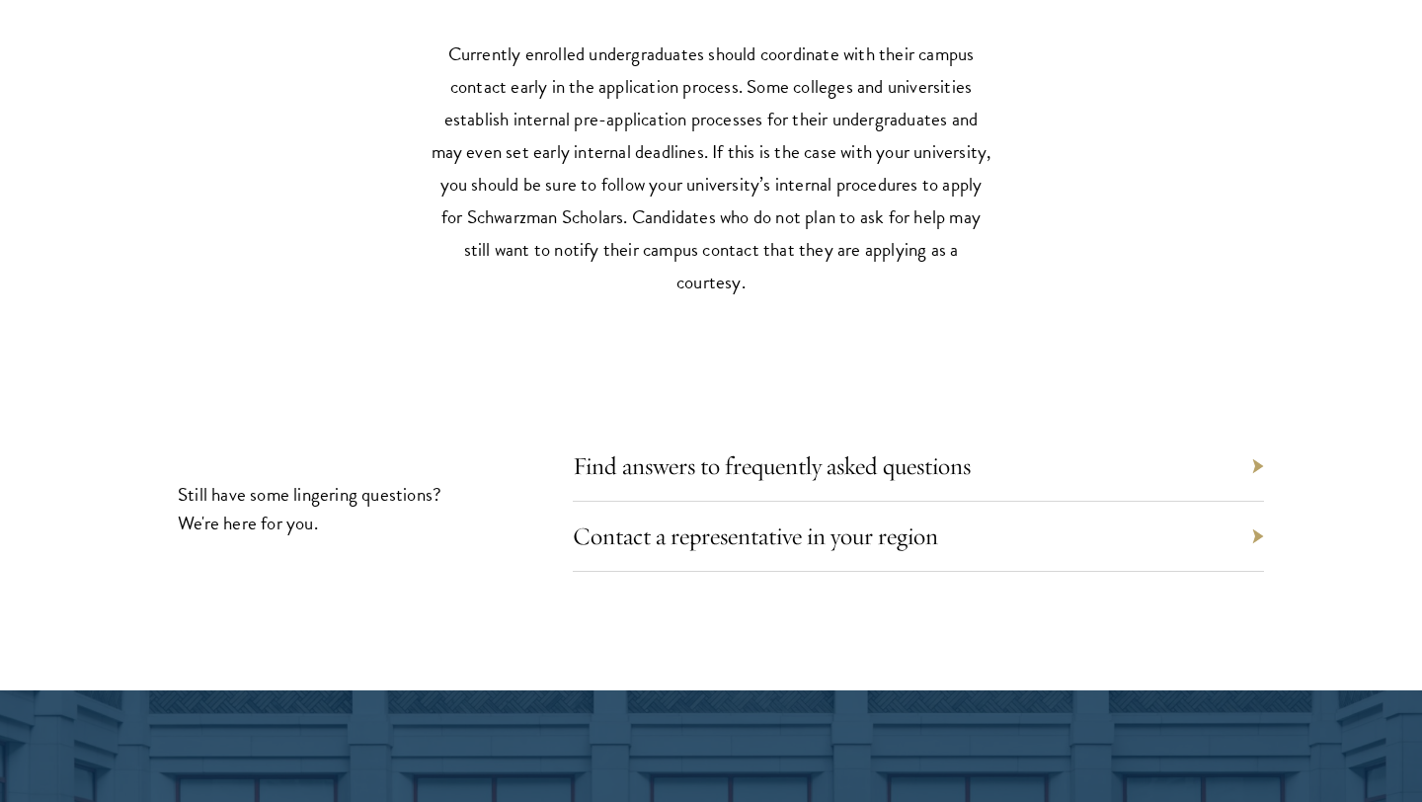
scroll to position [8935, 0]
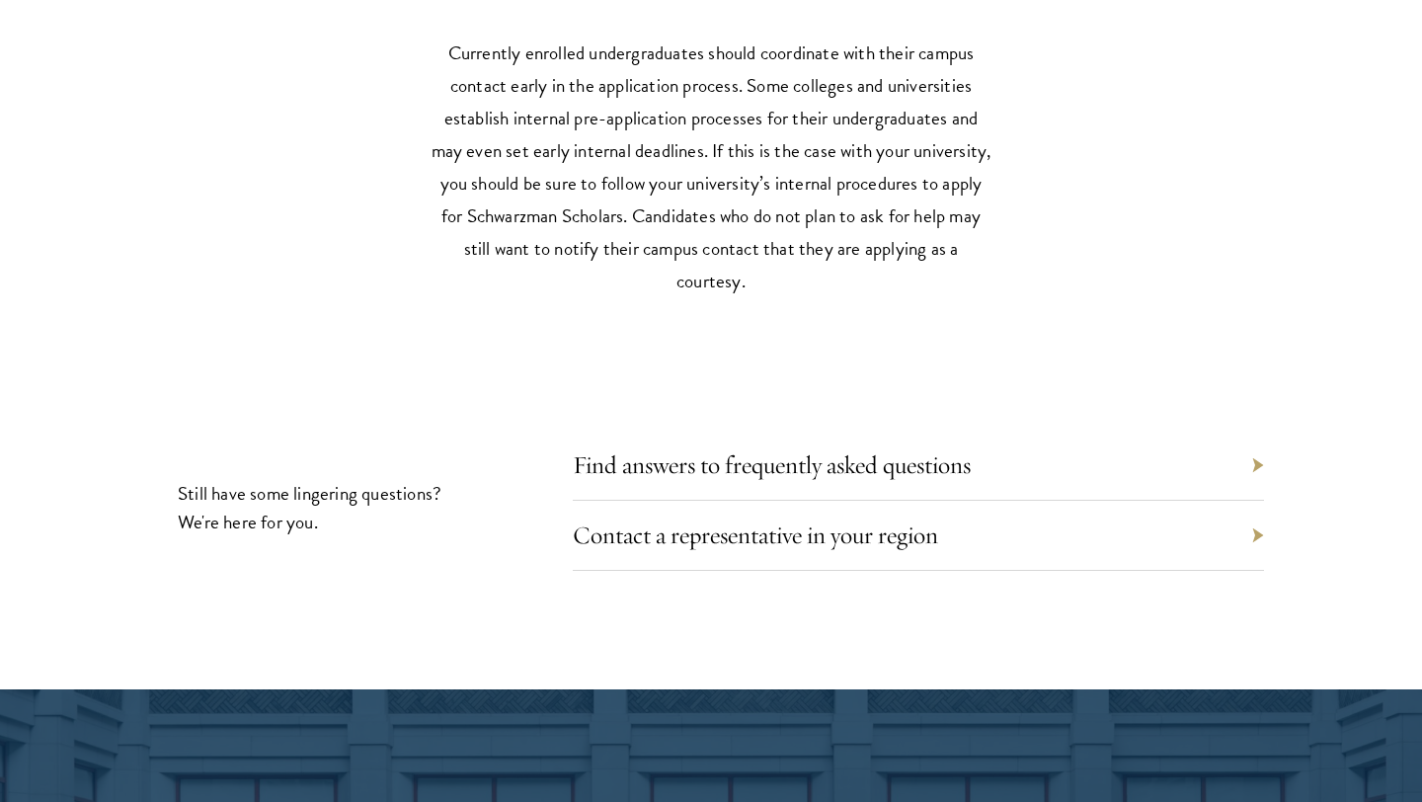
click at [999, 437] on div "Find answers to frequently asked questions" at bounding box center [918, 465] width 691 height 70
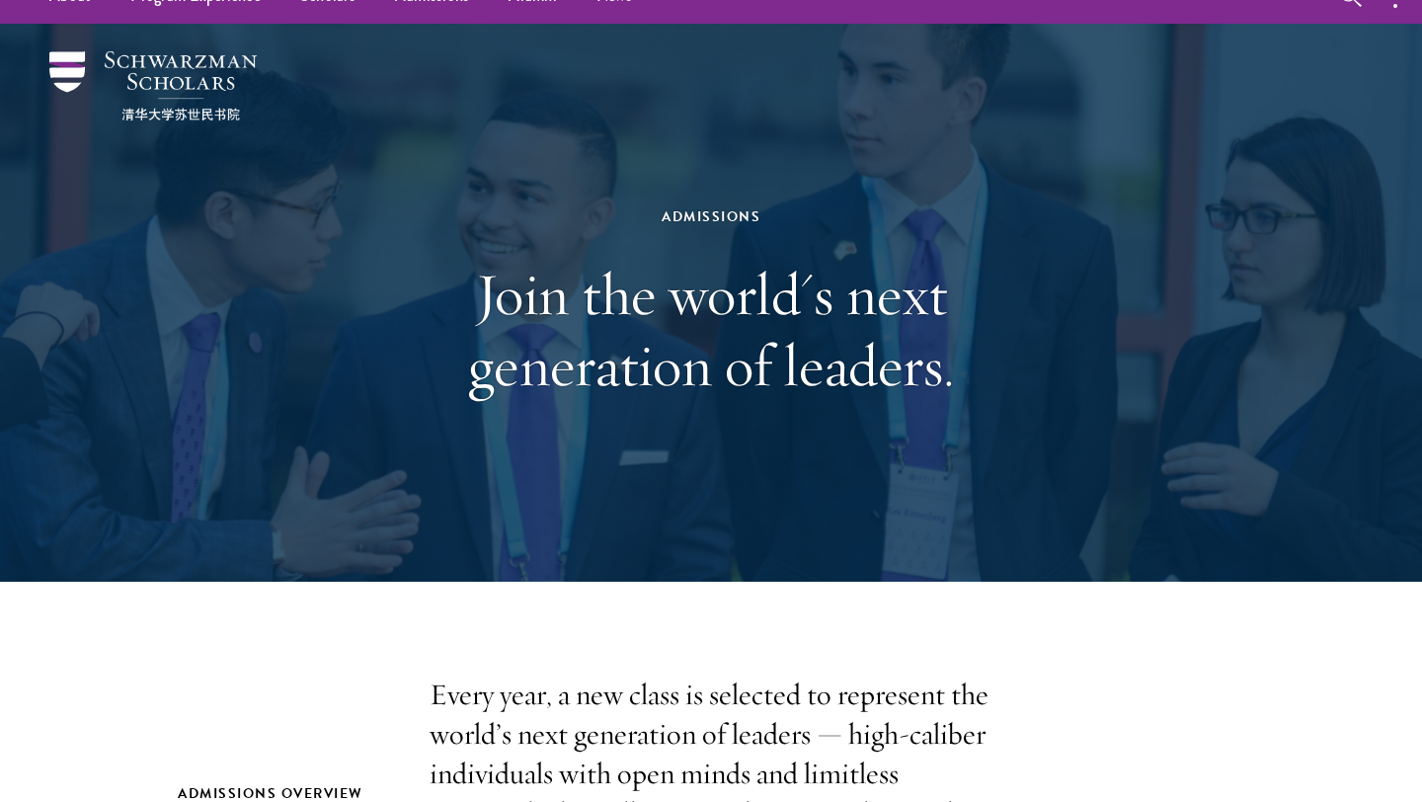
scroll to position [0, 0]
